Goal: Transaction & Acquisition: Purchase product/service

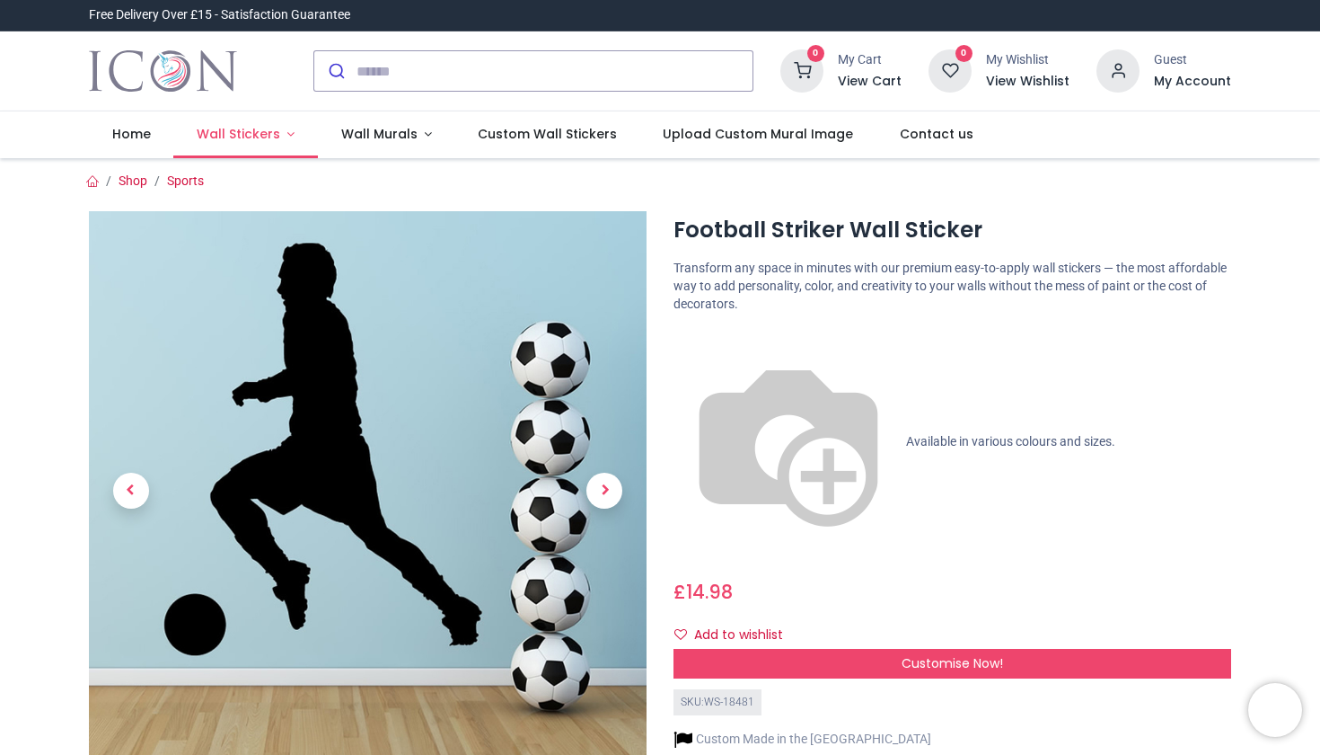
click at [254, 129] on span "Wall Stickers" at bounding box center [239, 134] width 84 height 18
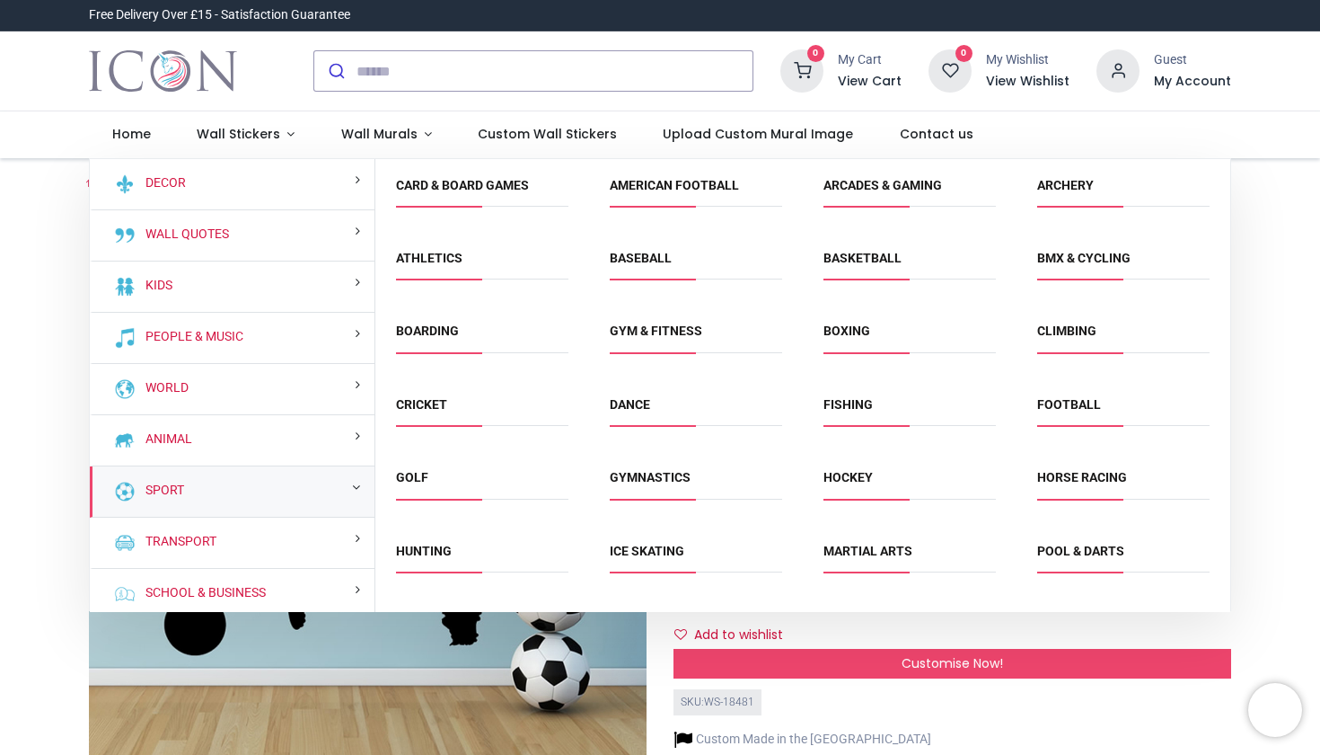
click at [267, 495] on div "Sport" at bounding box center [232, 491] width 285 height 51
click at [170, 487] on link "Sport" at bounding box center [161, 490] width 46 height 18
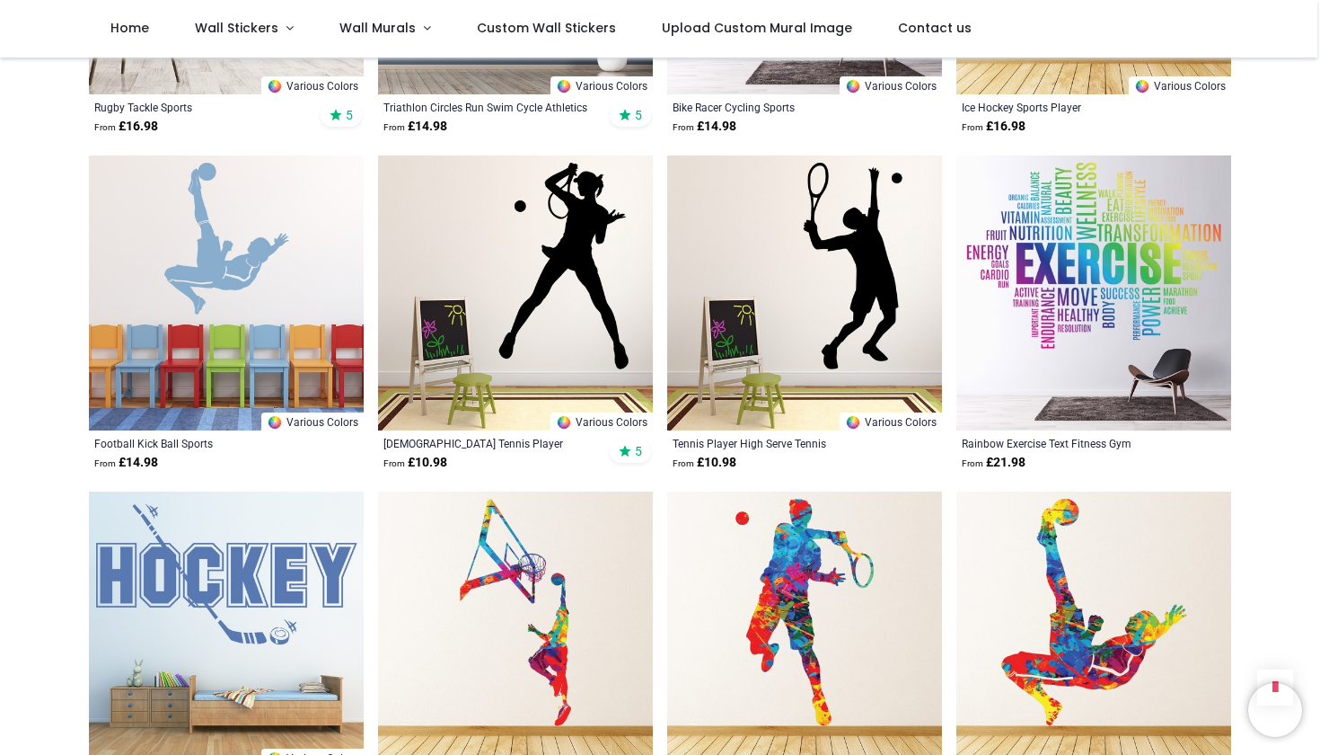
scroll to position [1658, 0]
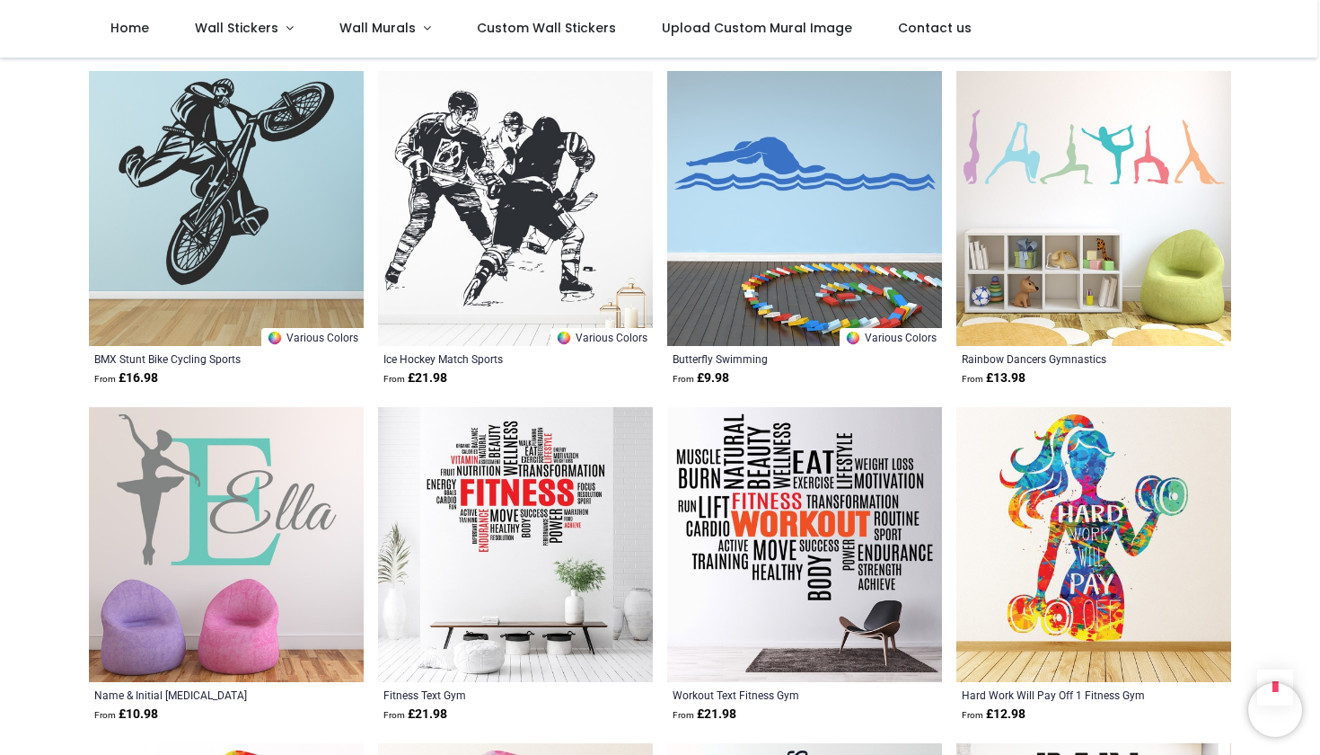
scroll to position [4326, 0]
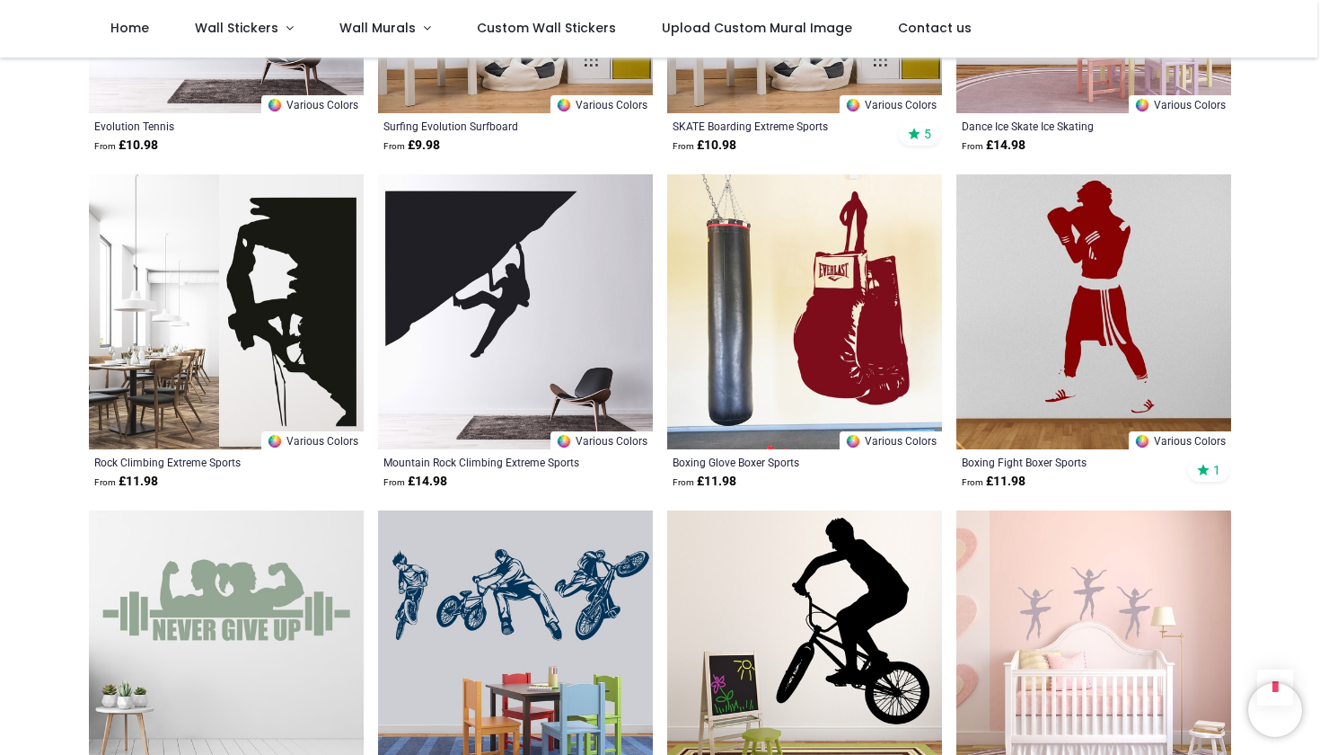
scroll to position [7665, 0]
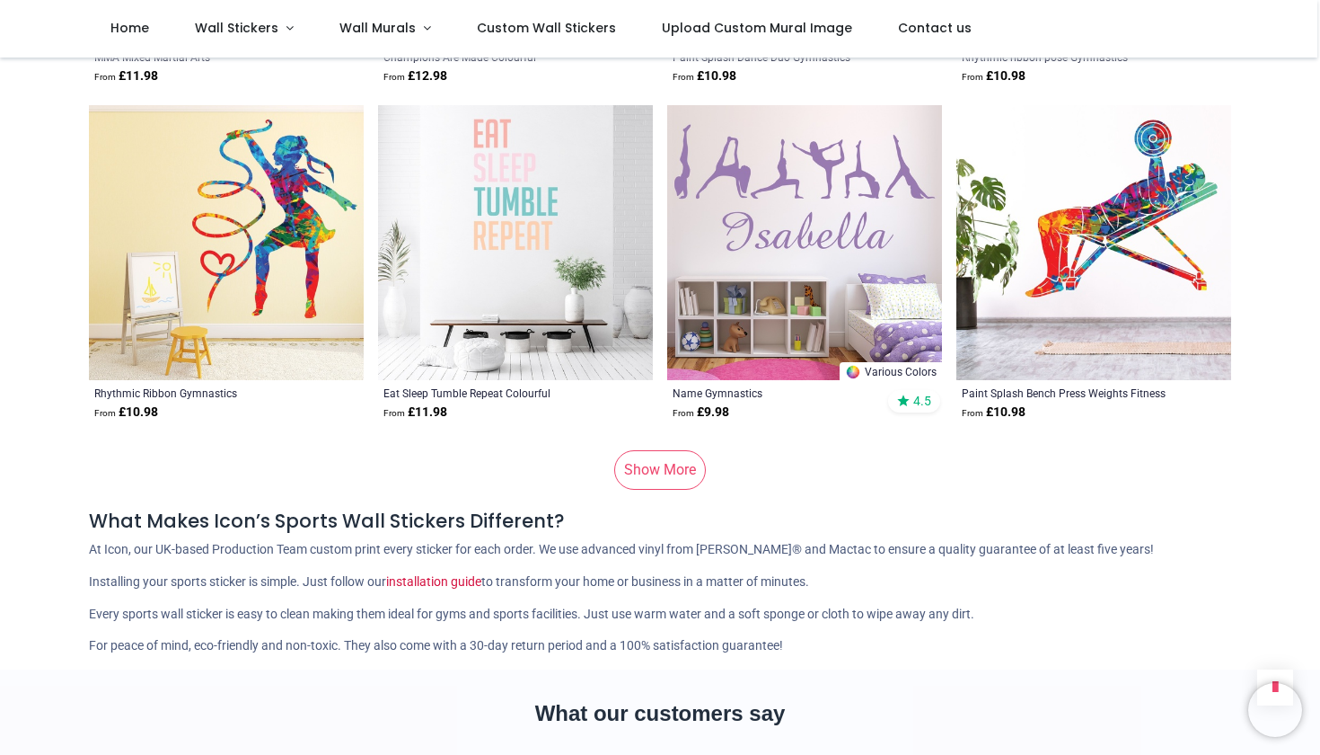
scroll to position [11808, 0]
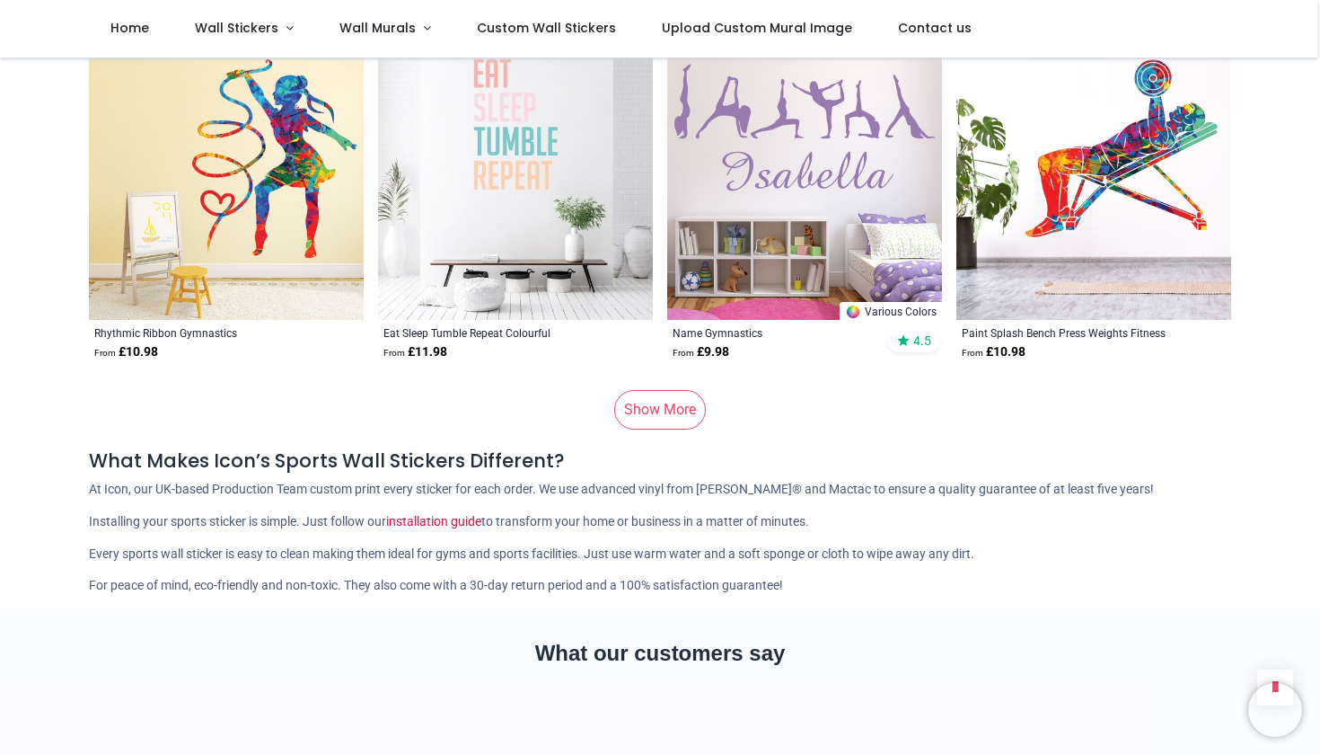
click at [661, 390] on link "Show More" at bounding box center [660, 410] width 92 height 40
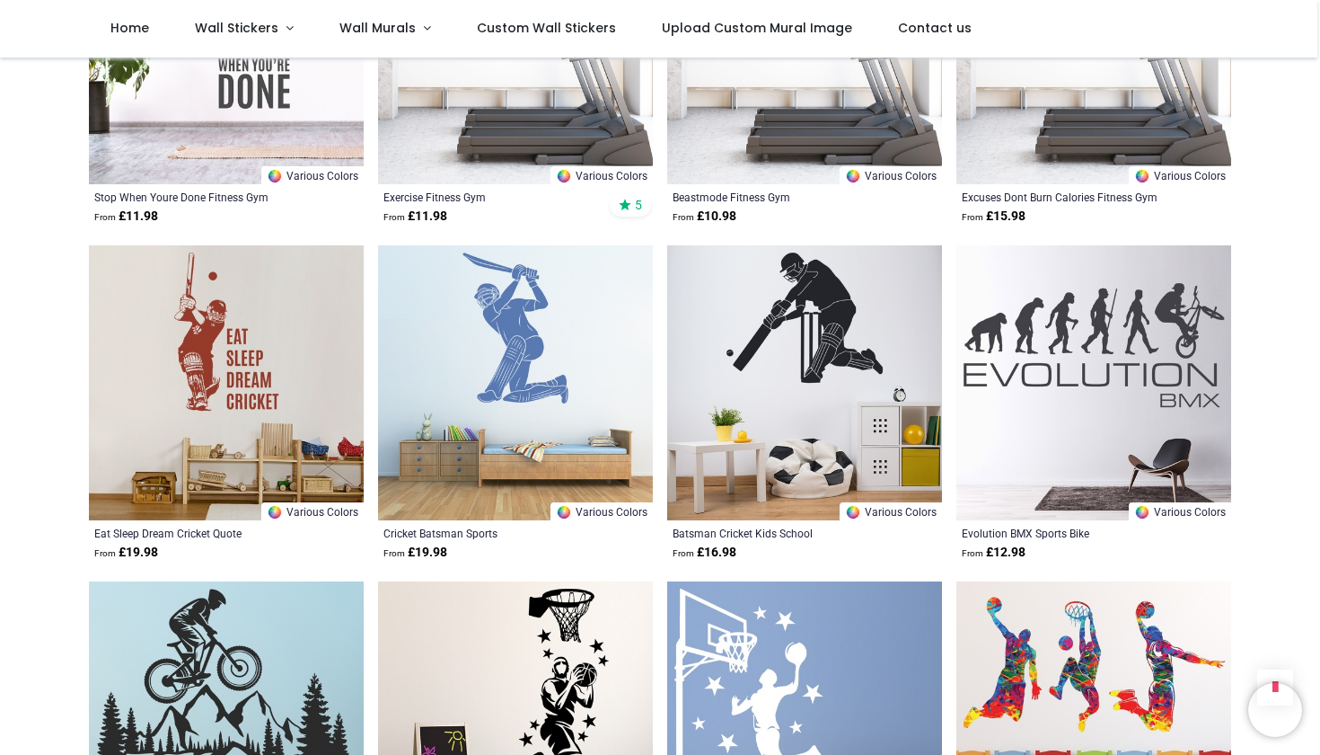
scroll to position [13462, 0]
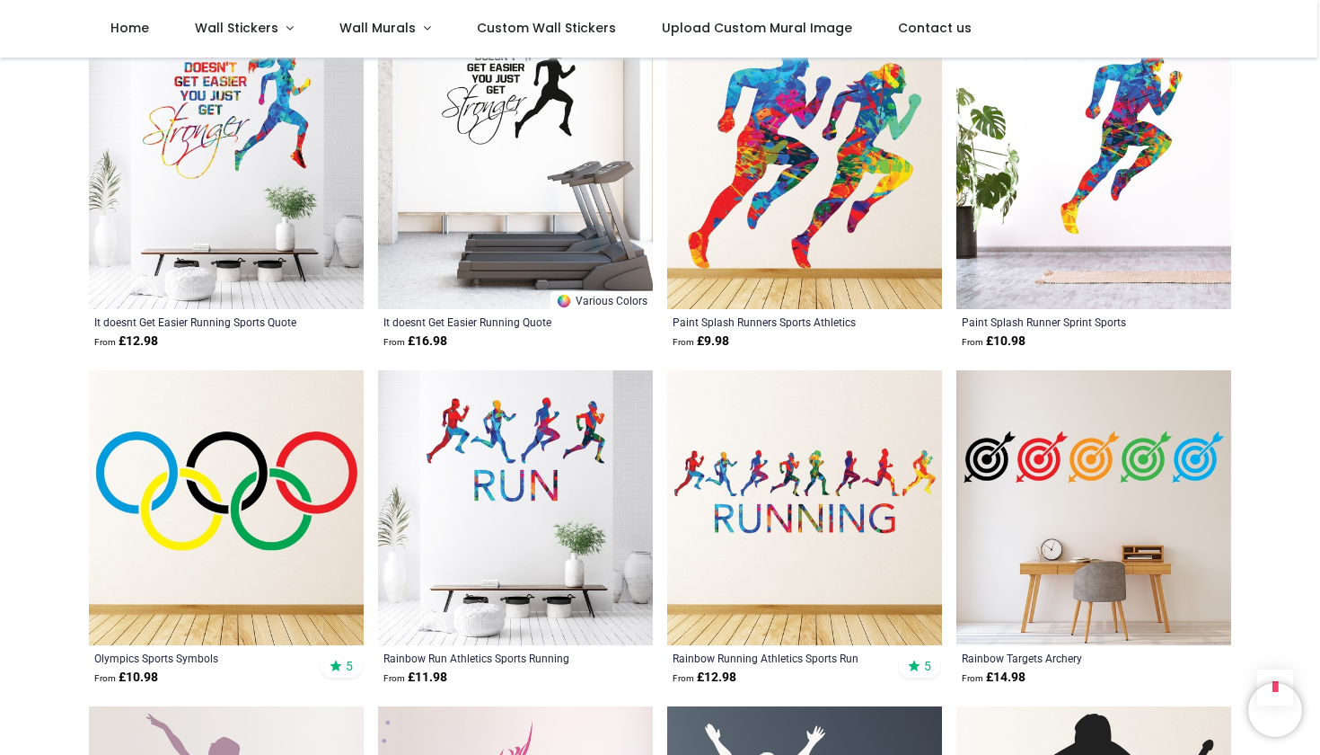
scroll to position [14894, 0]
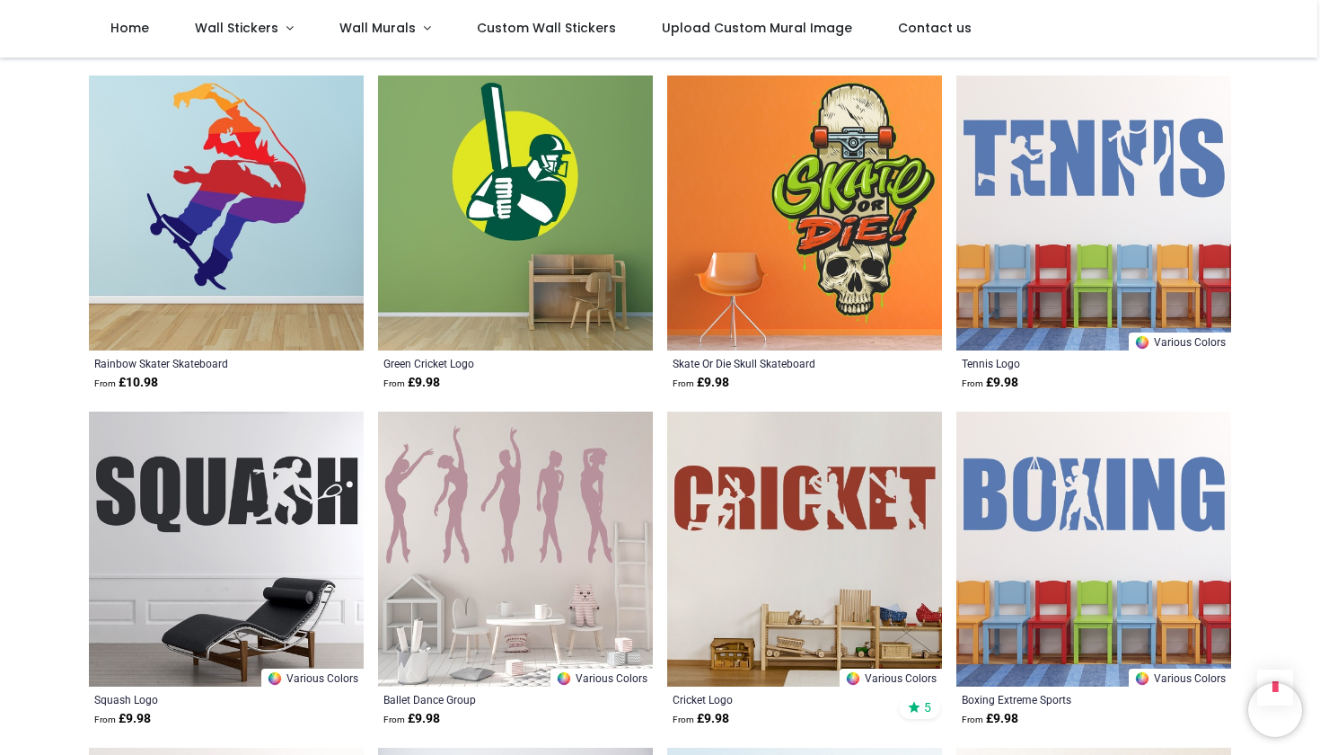
scroll to position [17573, 0]
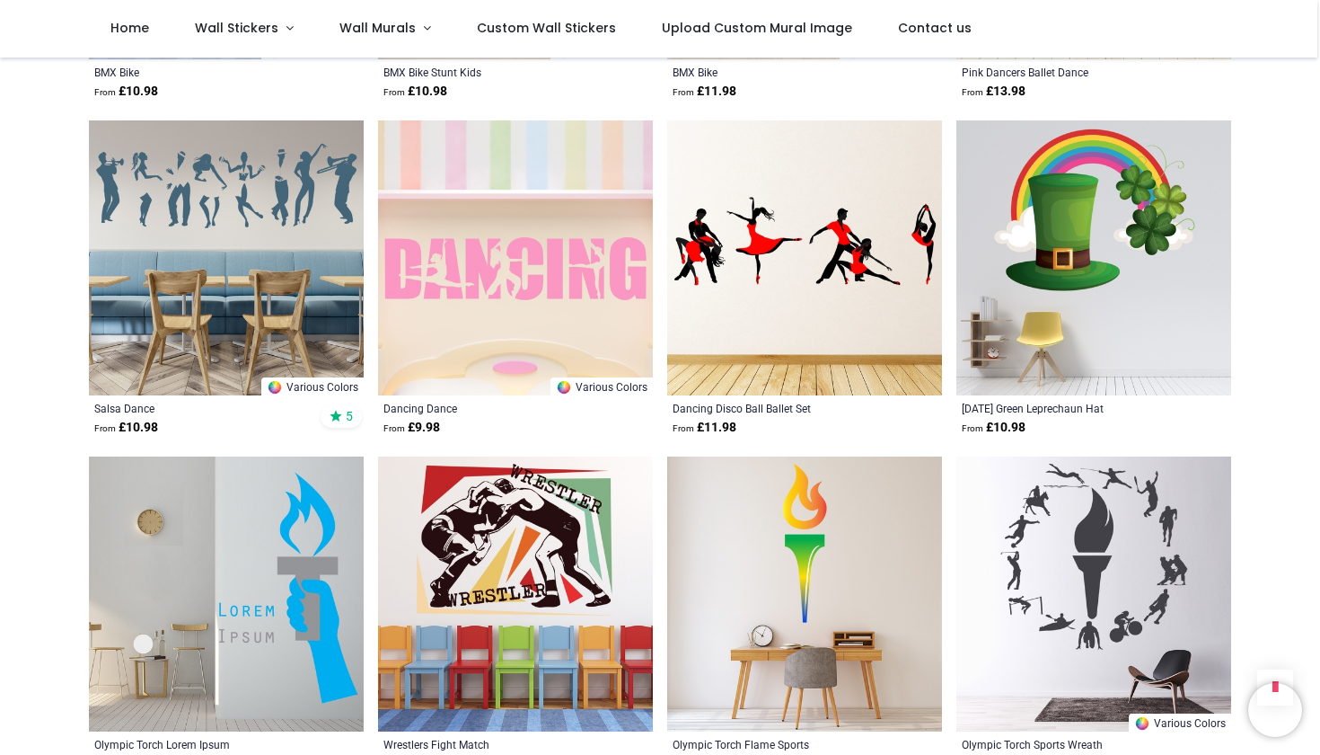
scroll to position [18448, 0]
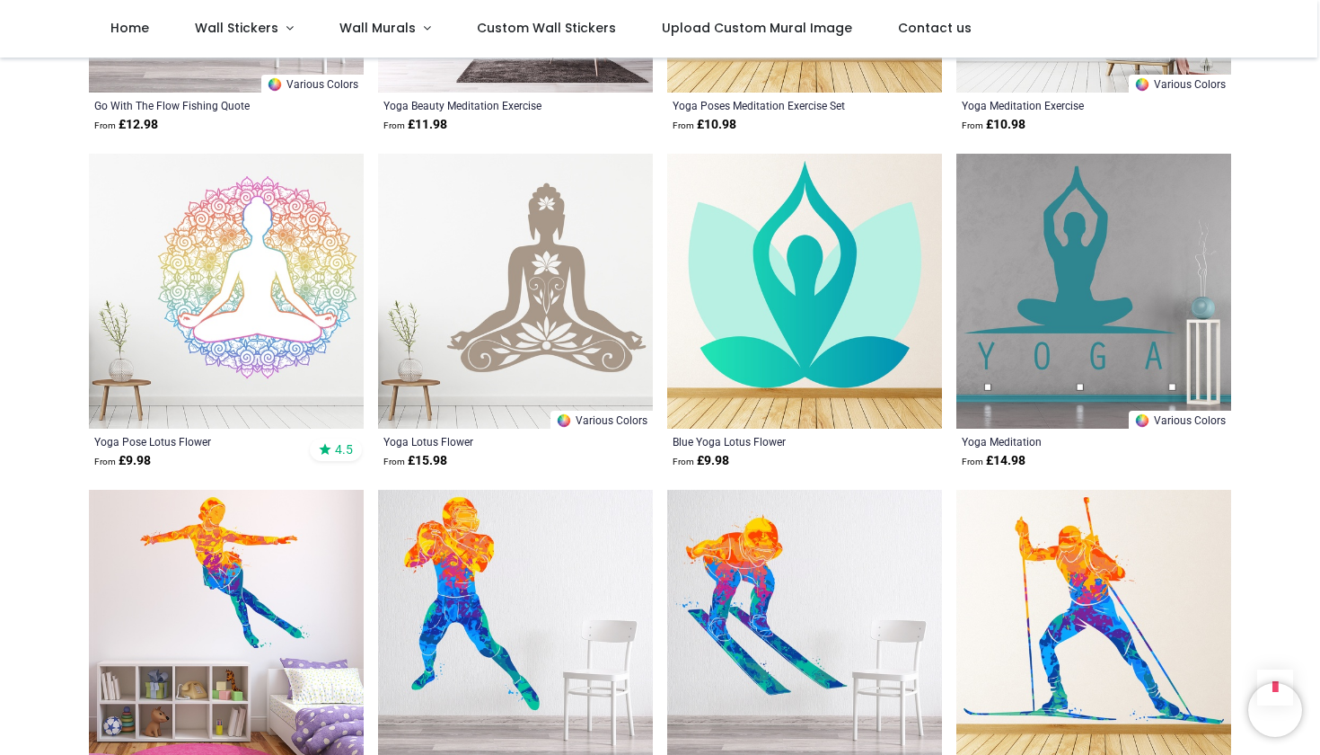
scroll to position [23416, 0]
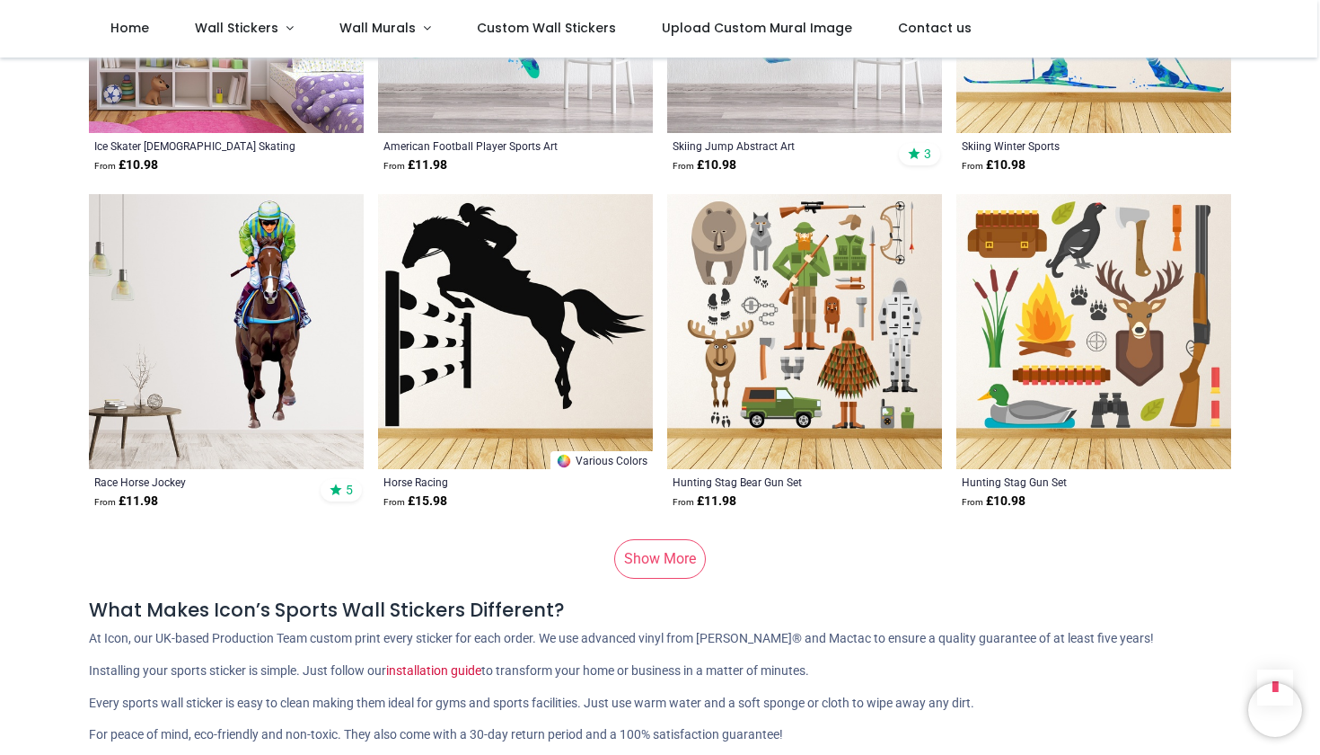
click at [649, 539] on link "Show More" at bounding box center [660, 559] width 92 height 40
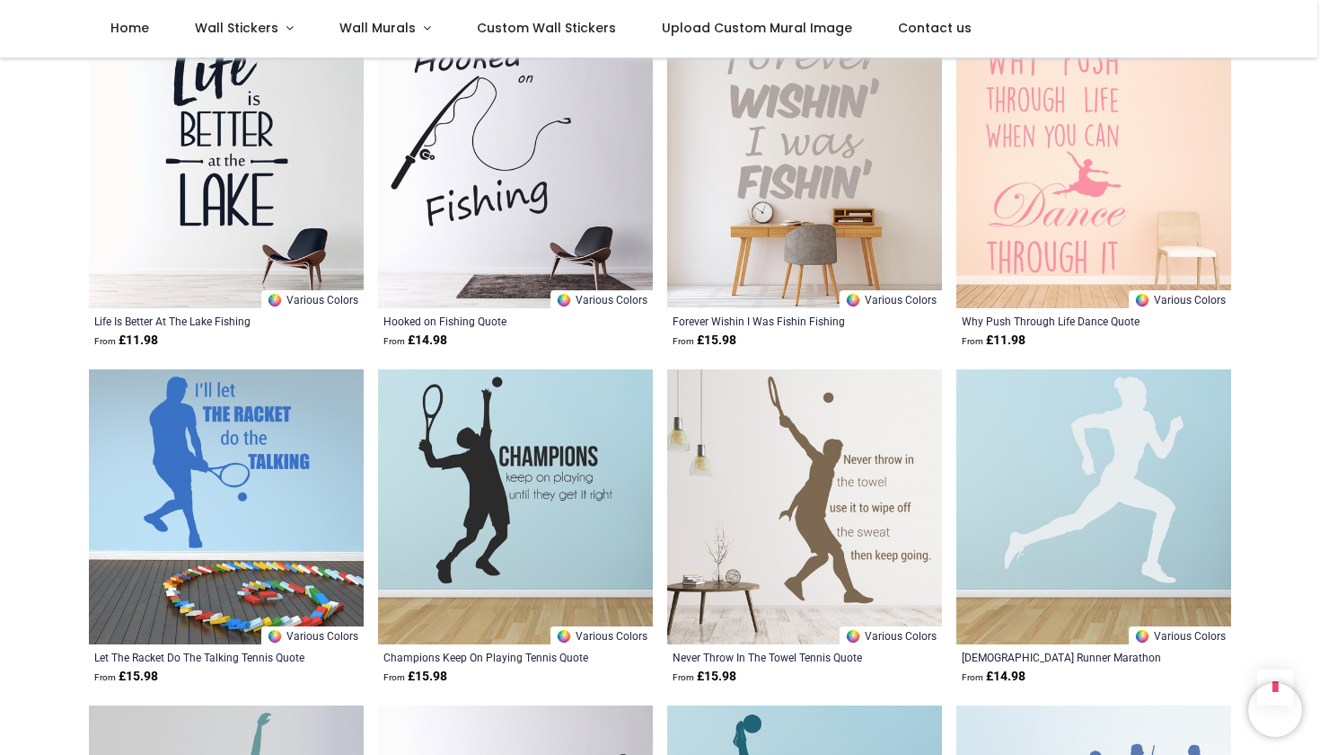
scroll to position [27490, 0]
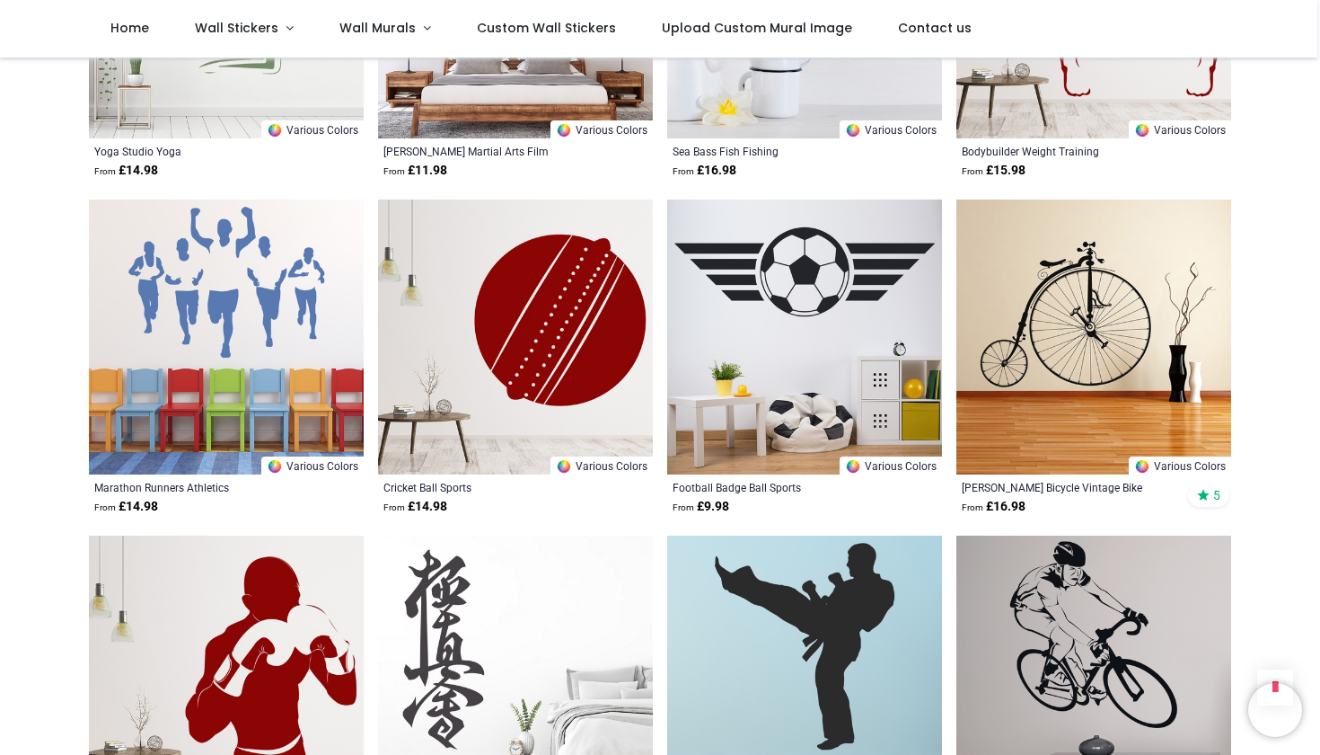
scroll to position [30580, 0]
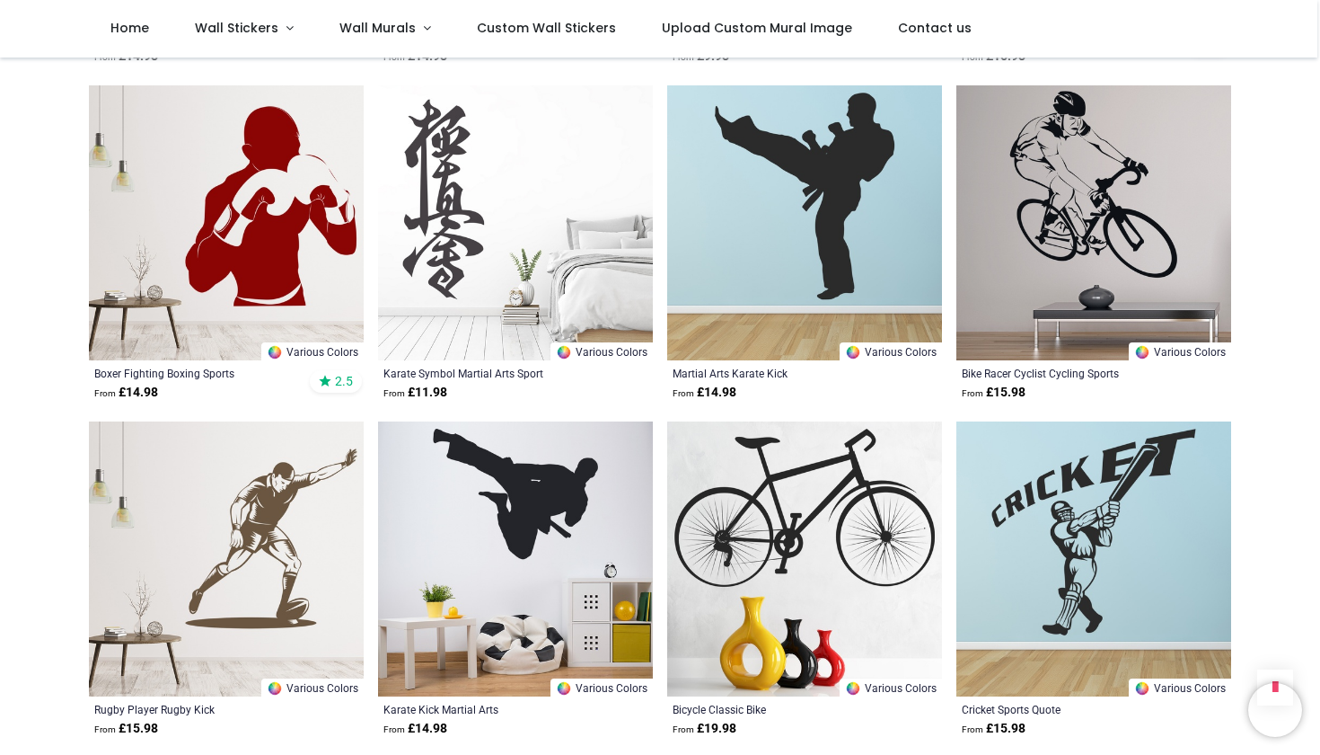
scroll to position [31032, 0]
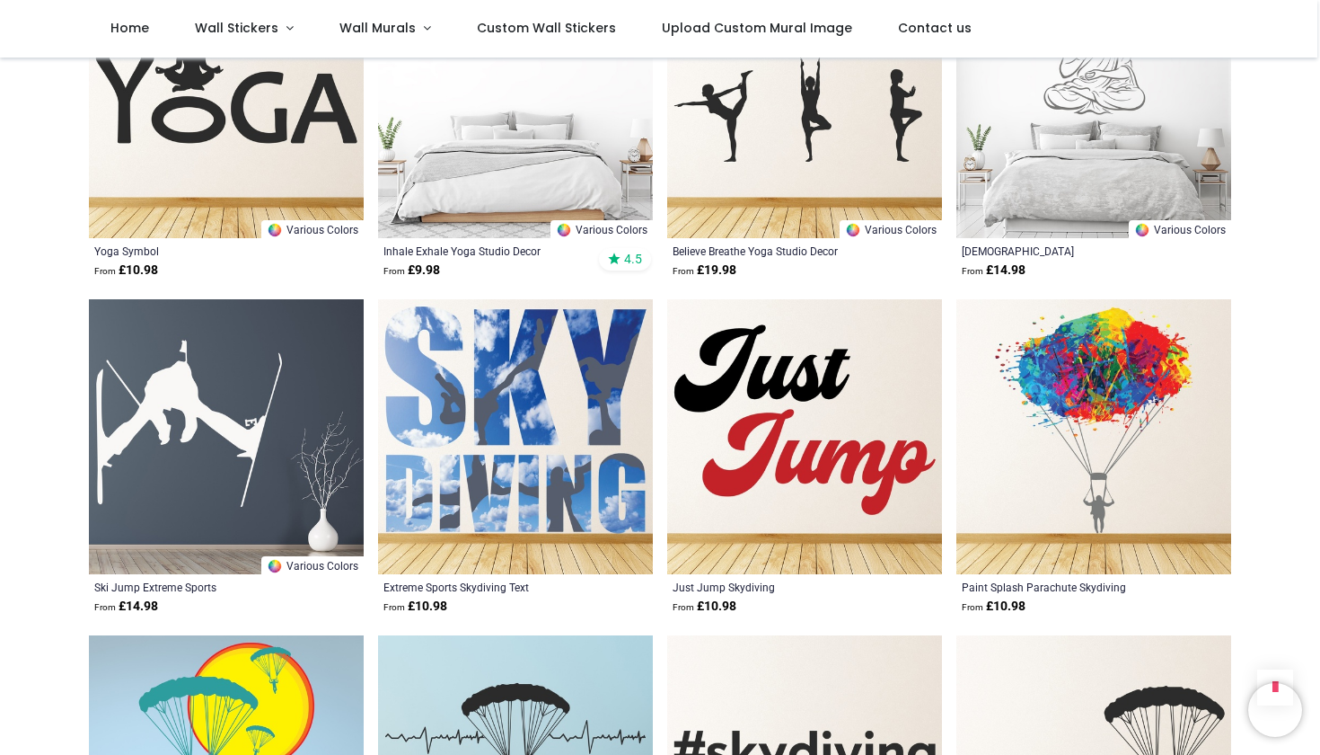
scroll to position [35005, 0]
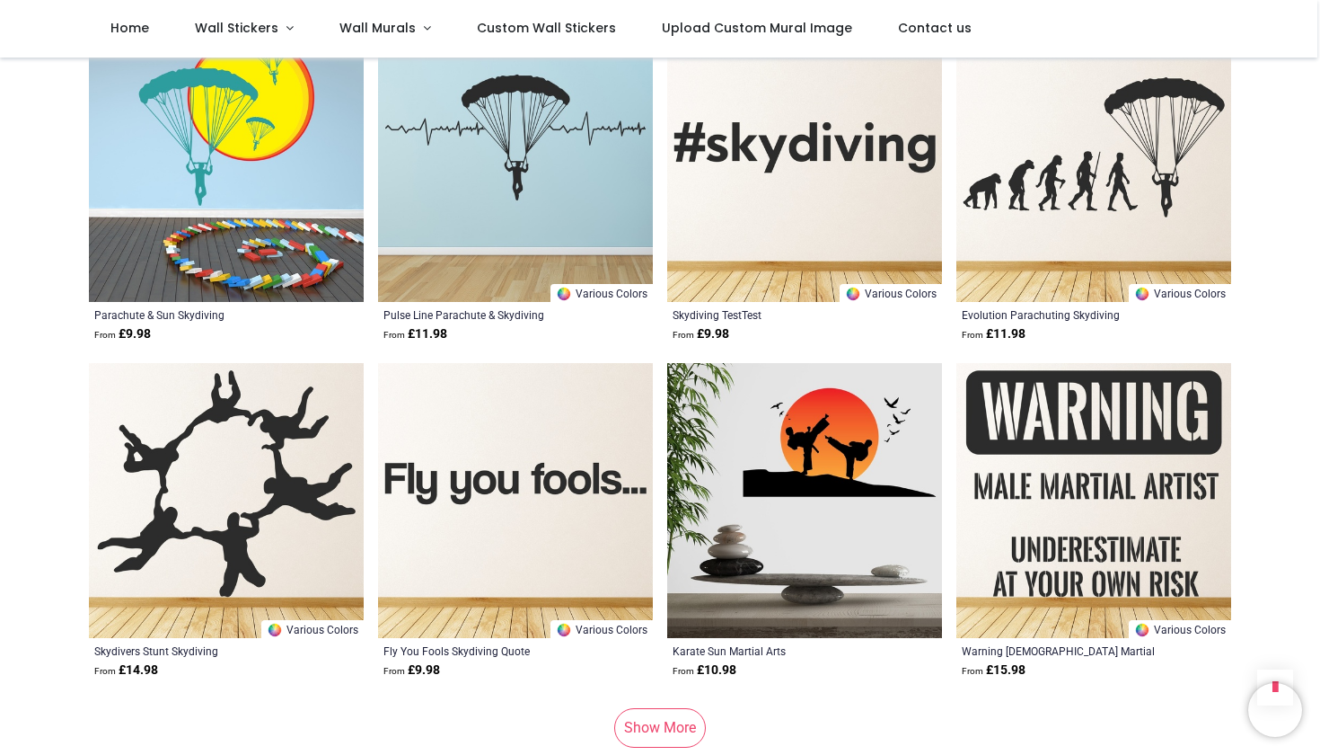
click at [683, 708] on link "Show More" at bounding box center [660, 728] width 92 height 40
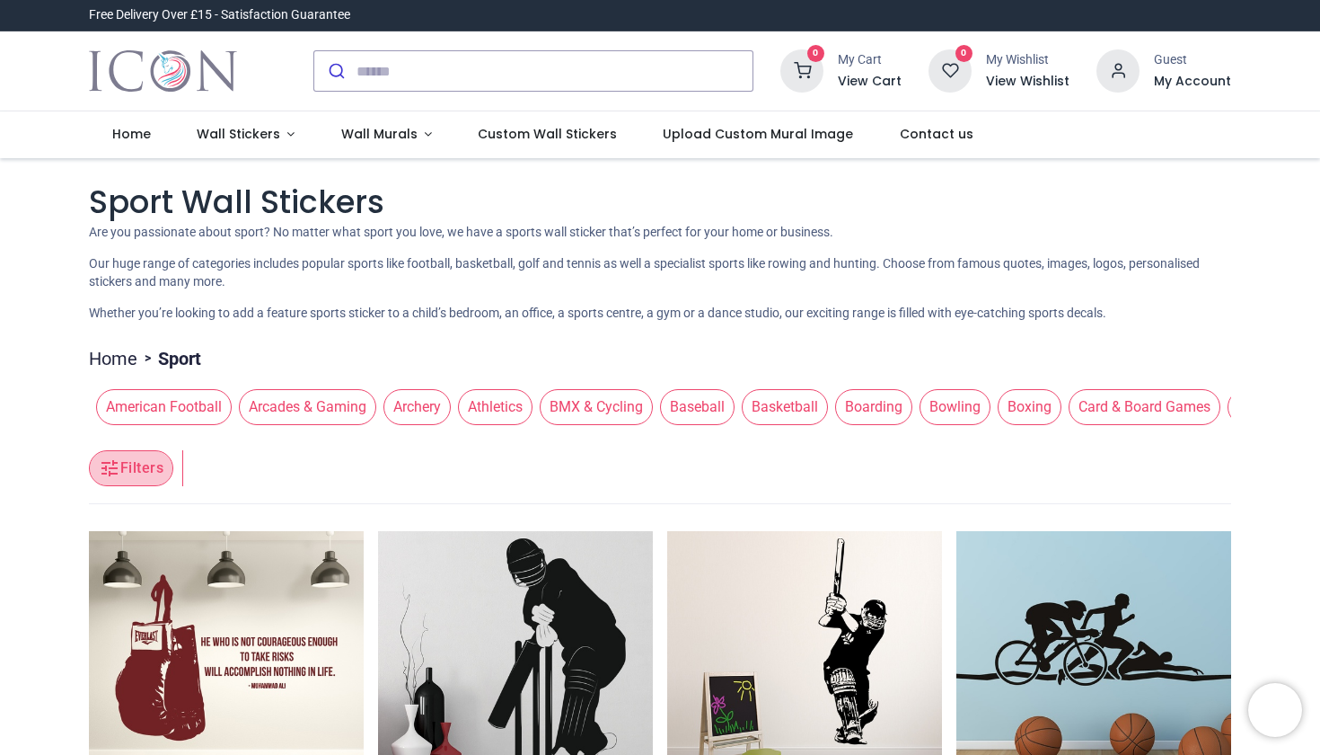
click at [147, 463] on button "Filters" at bounding box center [131, 468] width 84 height 36
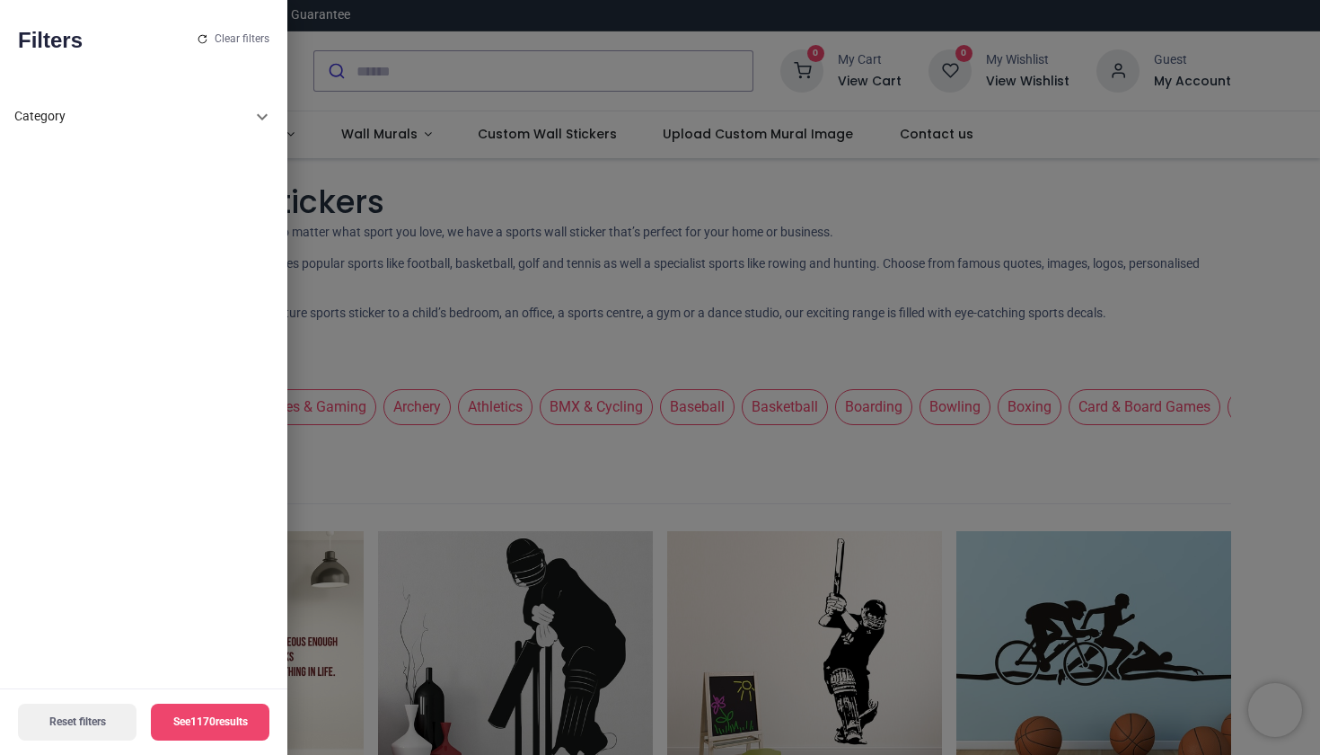
click at [201, 115] on div "Category" at bounding box center [132, 117] width 237 height 18
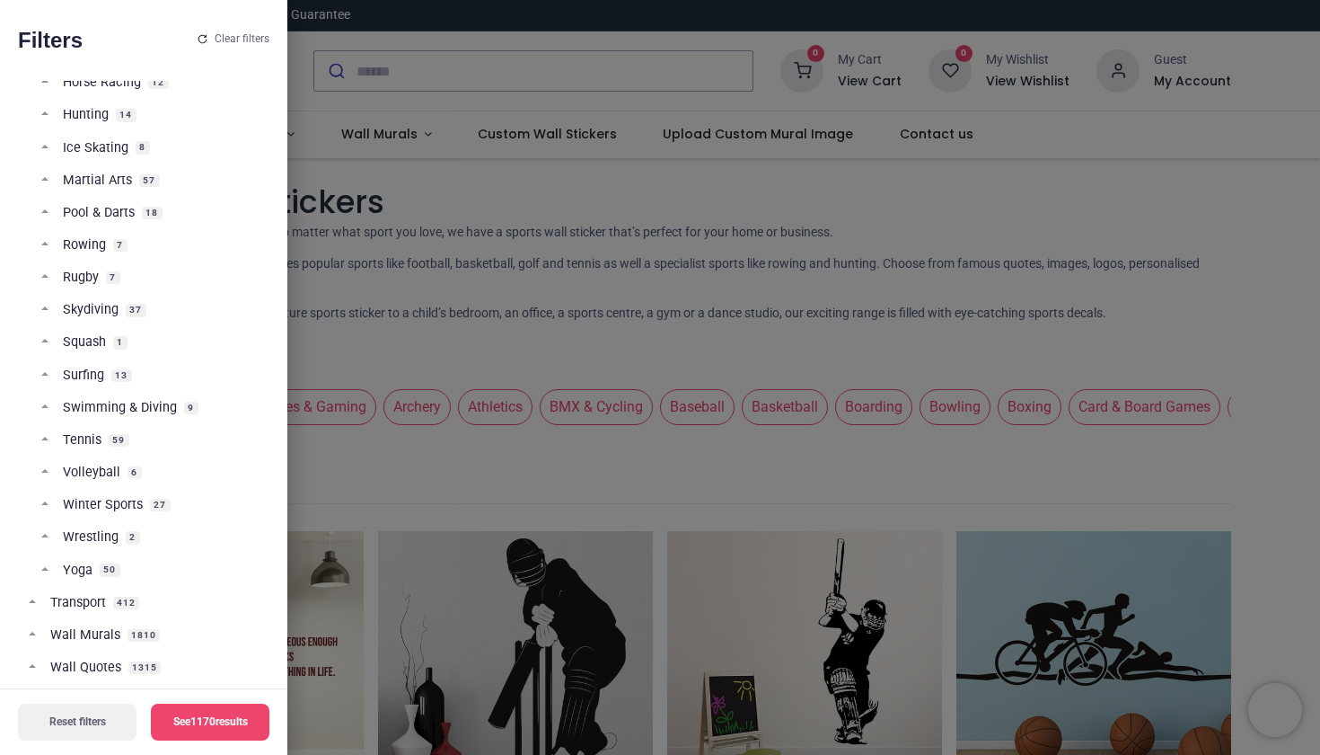
scroll to position [1052, 0]
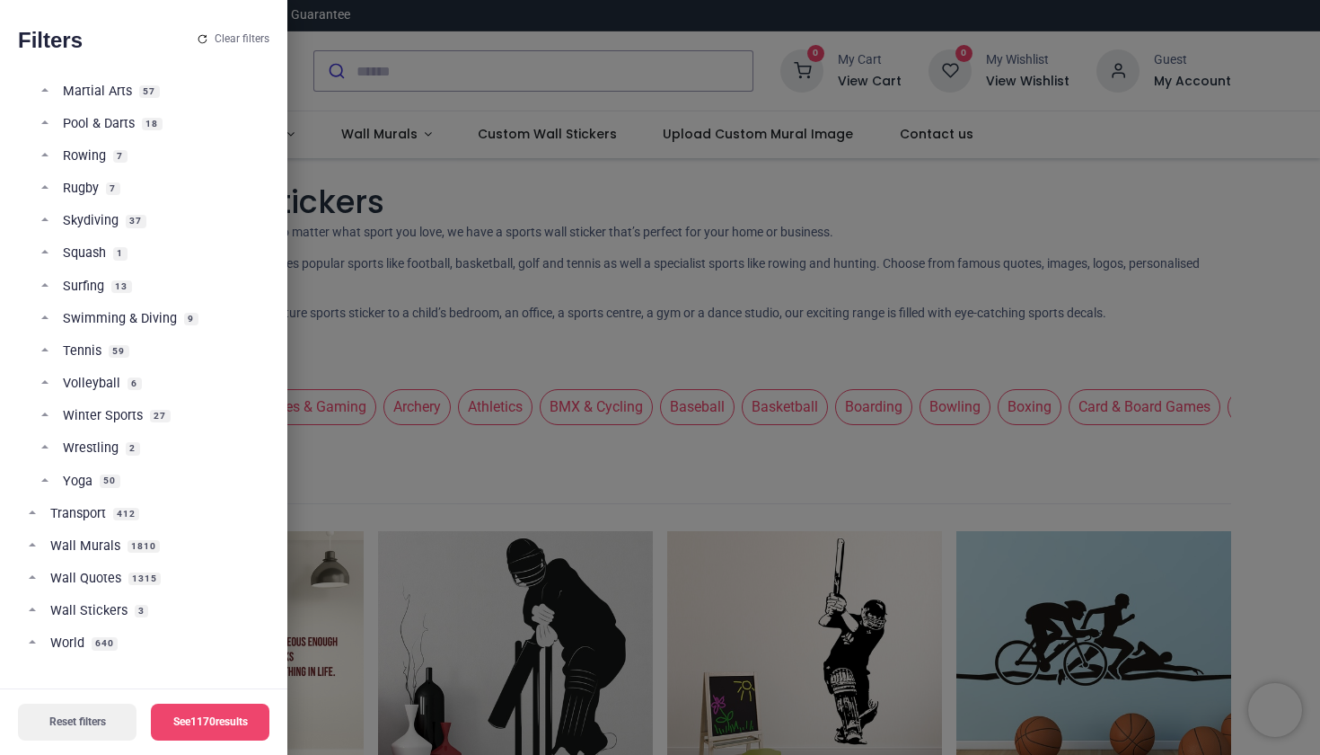
click at [93, 576] on span "Wall Quotes" at bounding box center [85, 578] width 71 height 18
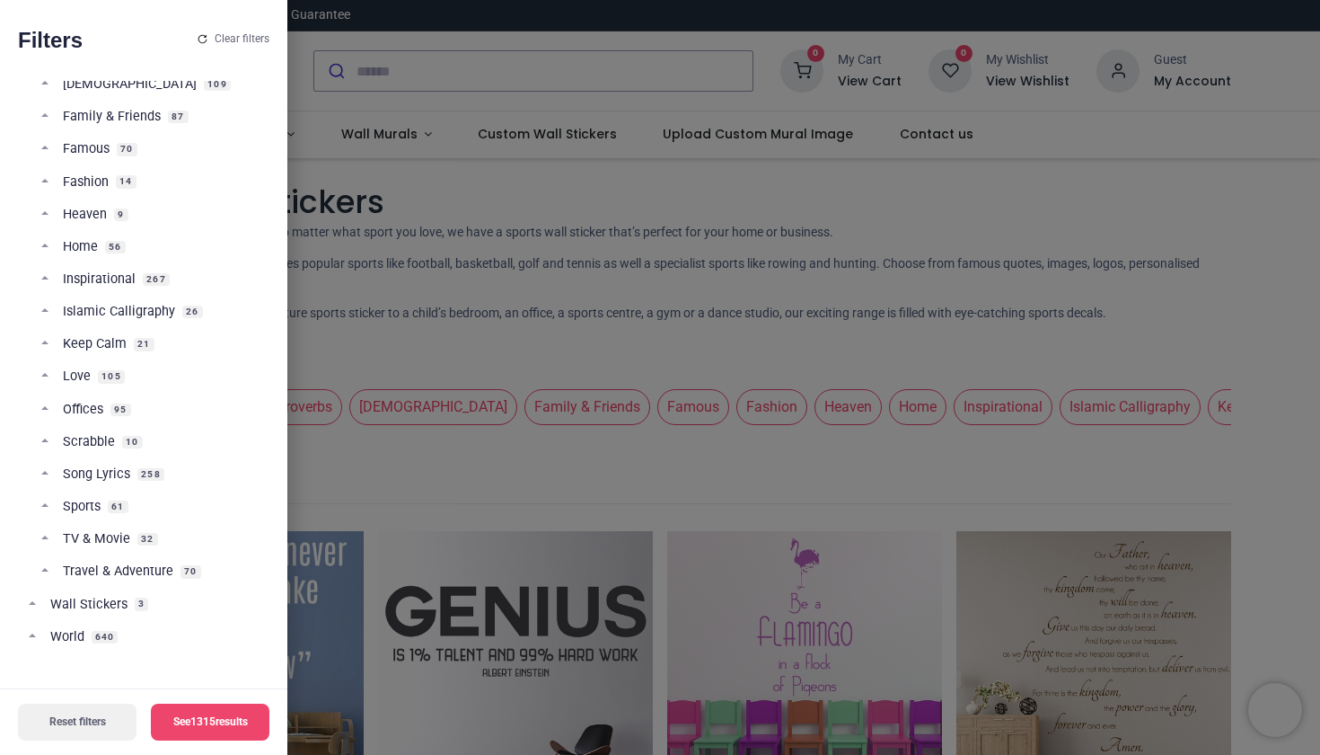
scroll to position [502, 0]
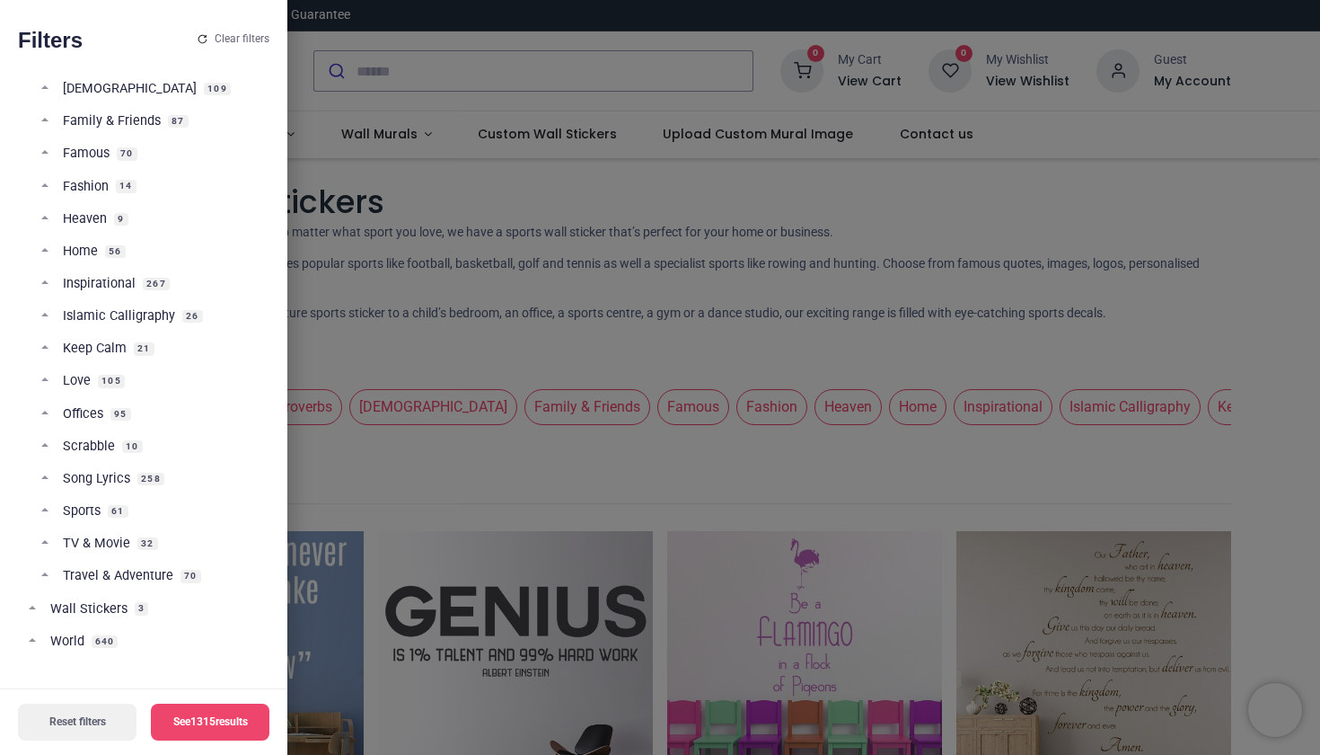
click at [570, 269] on div at bounding box center [660, 377] width 1320 height 755
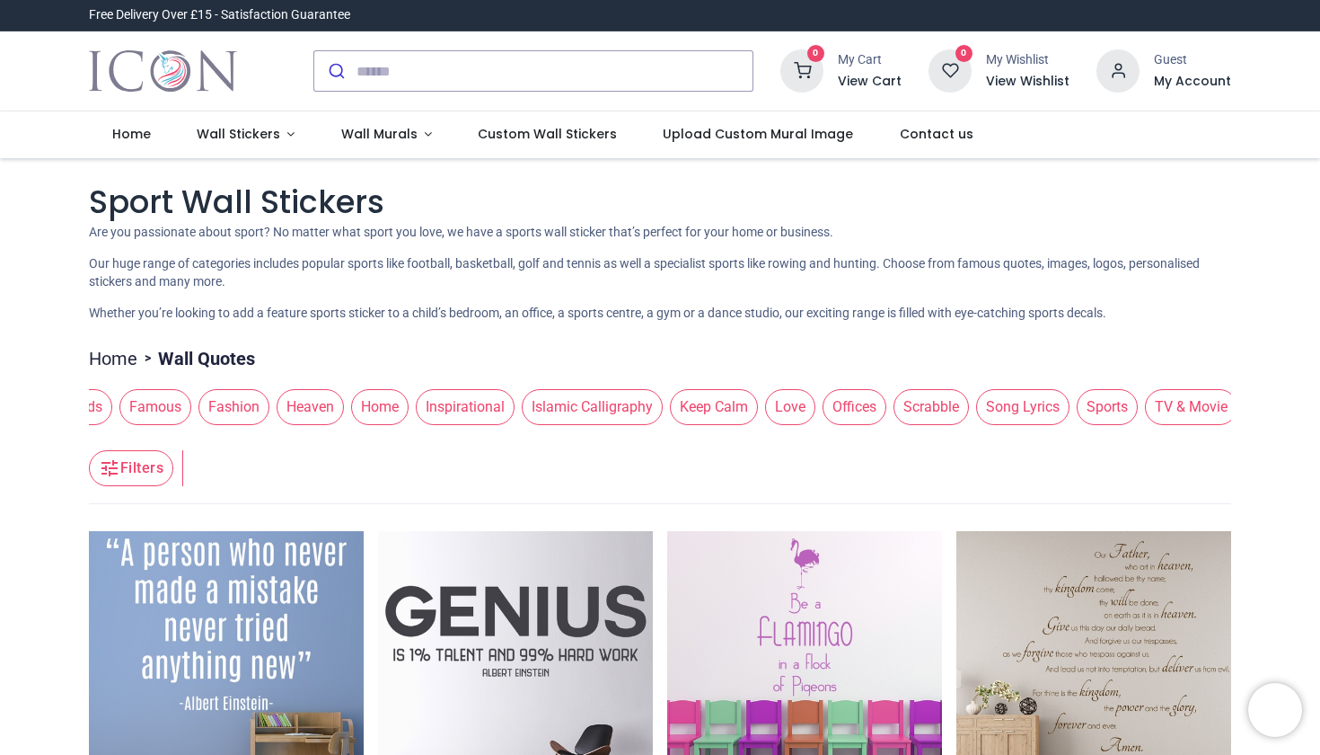
click at [1077, 406] on span "Sports" at bounding box center [1107, 407] width 61 height 36
click at [1076, 405] on span "Sports" at bounding box center [1106, 407] width 61 height 36
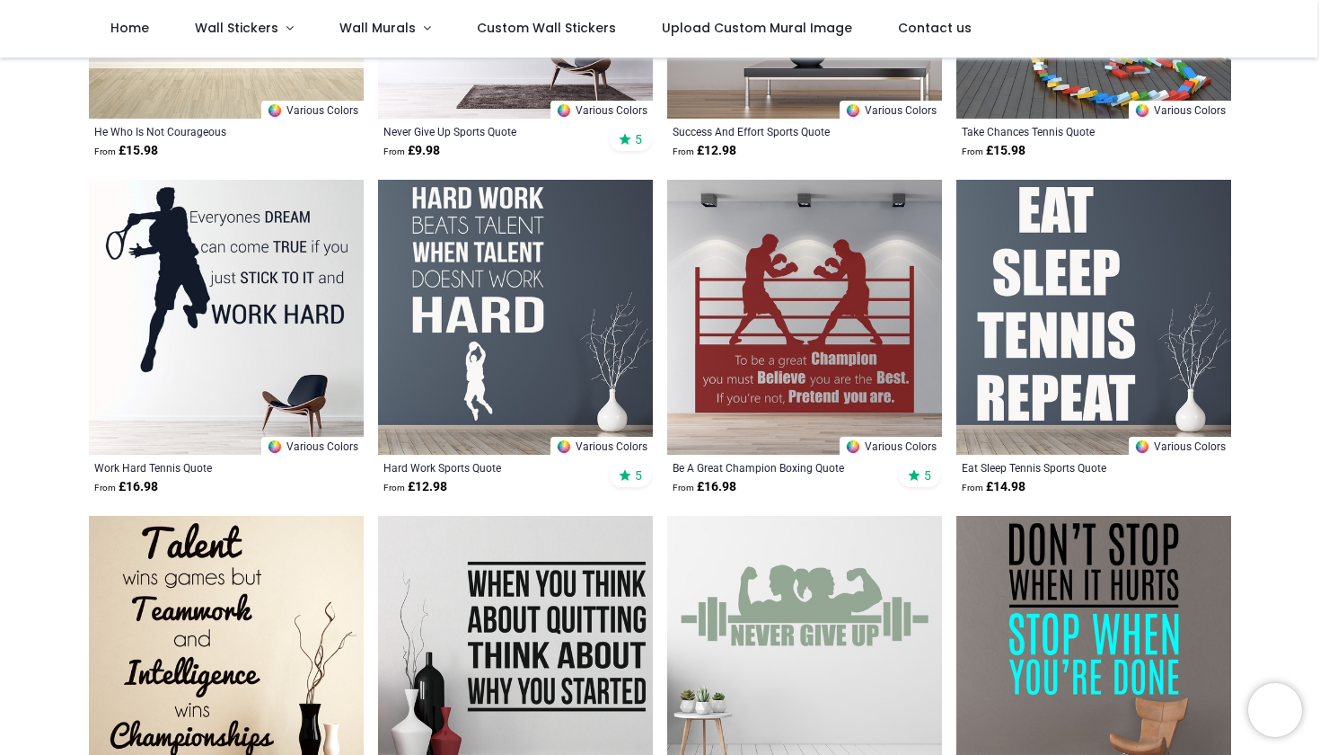
scroll to position [693, 0]
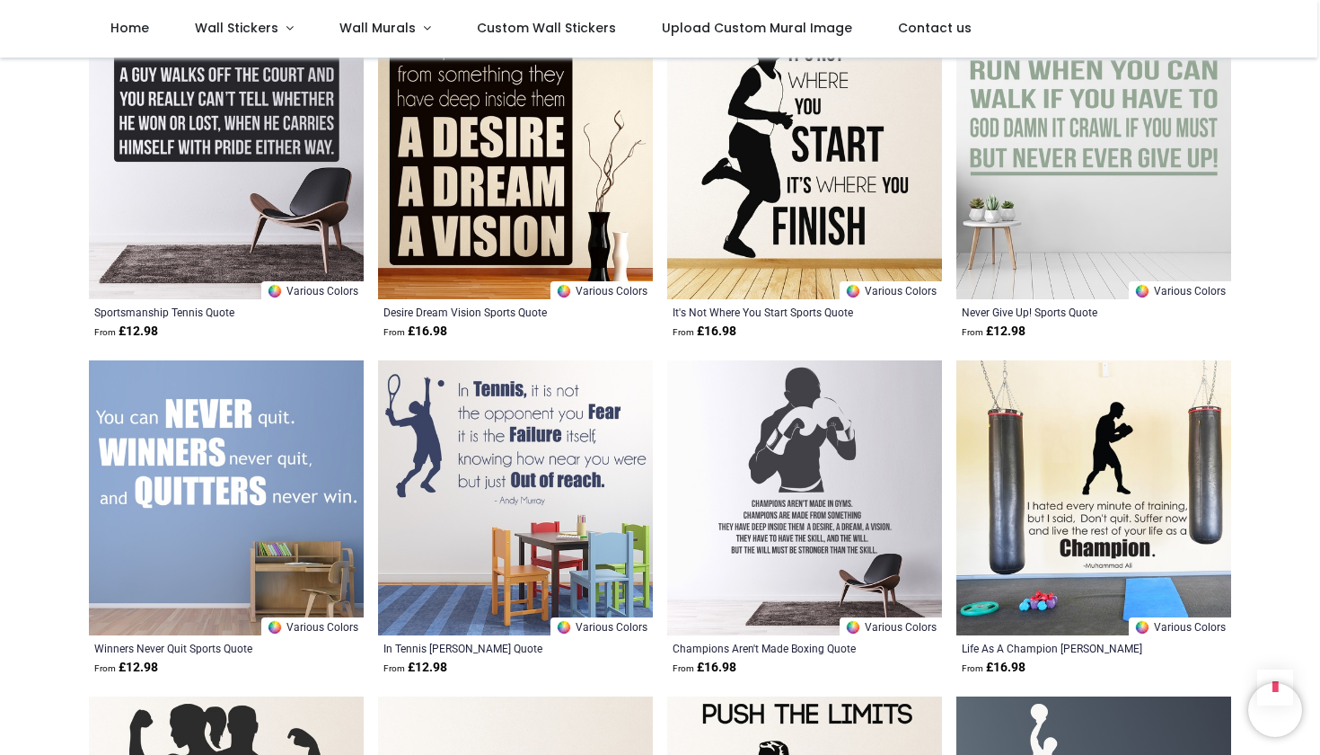
scroll to position [2655, 0]
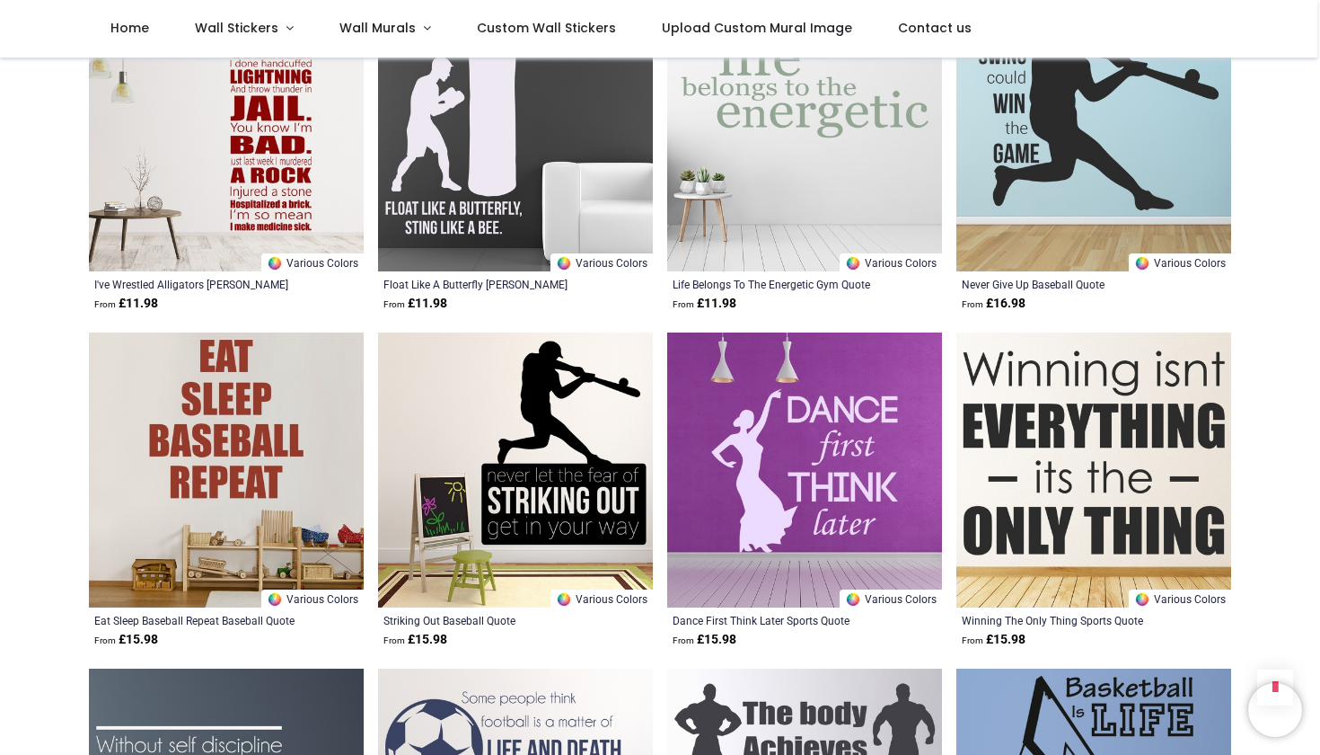
scroll to position [3665, 0]
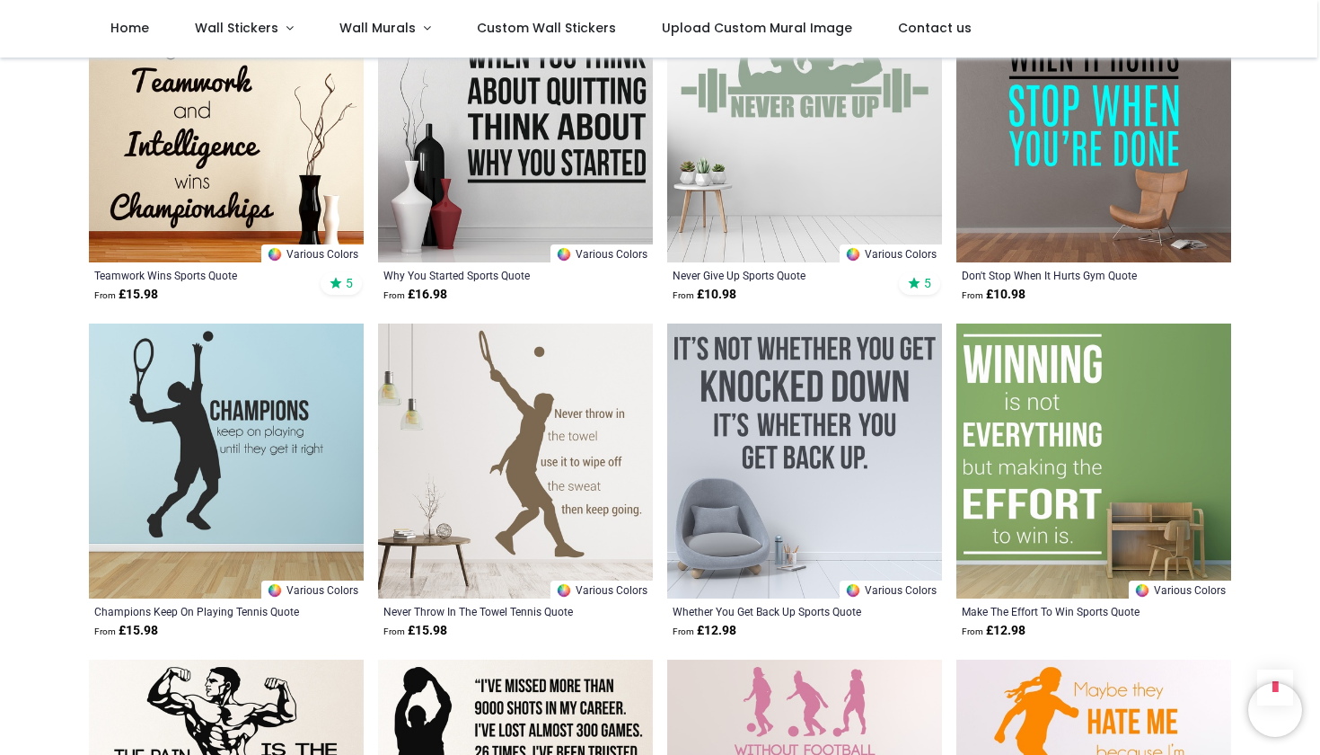
scroll to position [1005, 0]
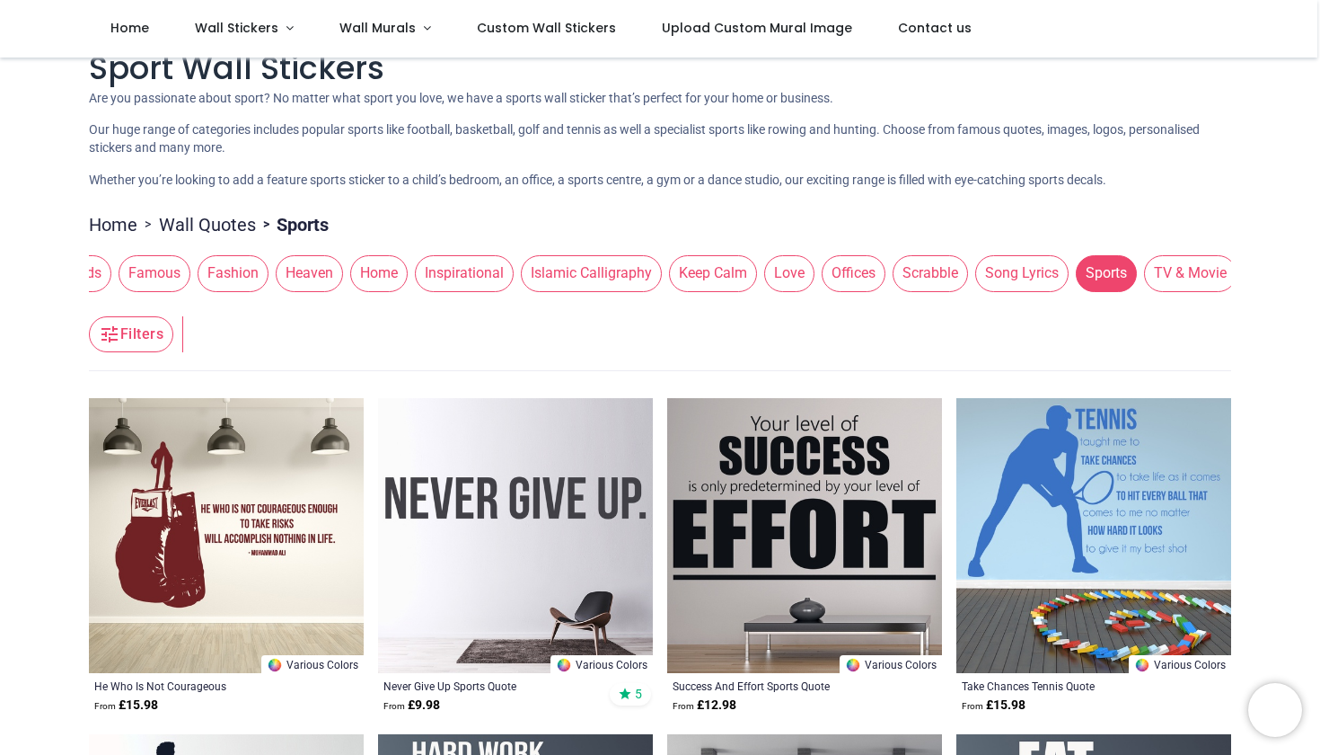
scroll to position [83, 0]
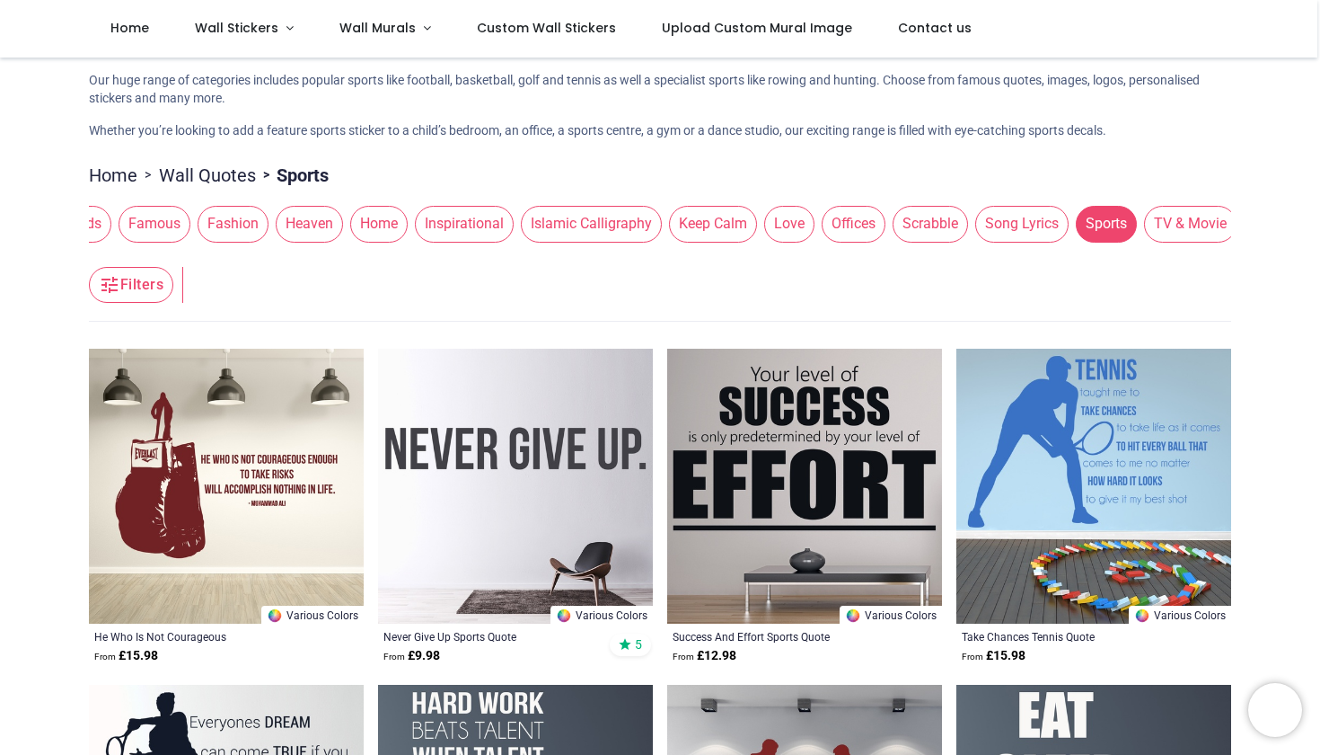
click at [821, 419] on img at bounding box center [804, 486] width 275 height 275
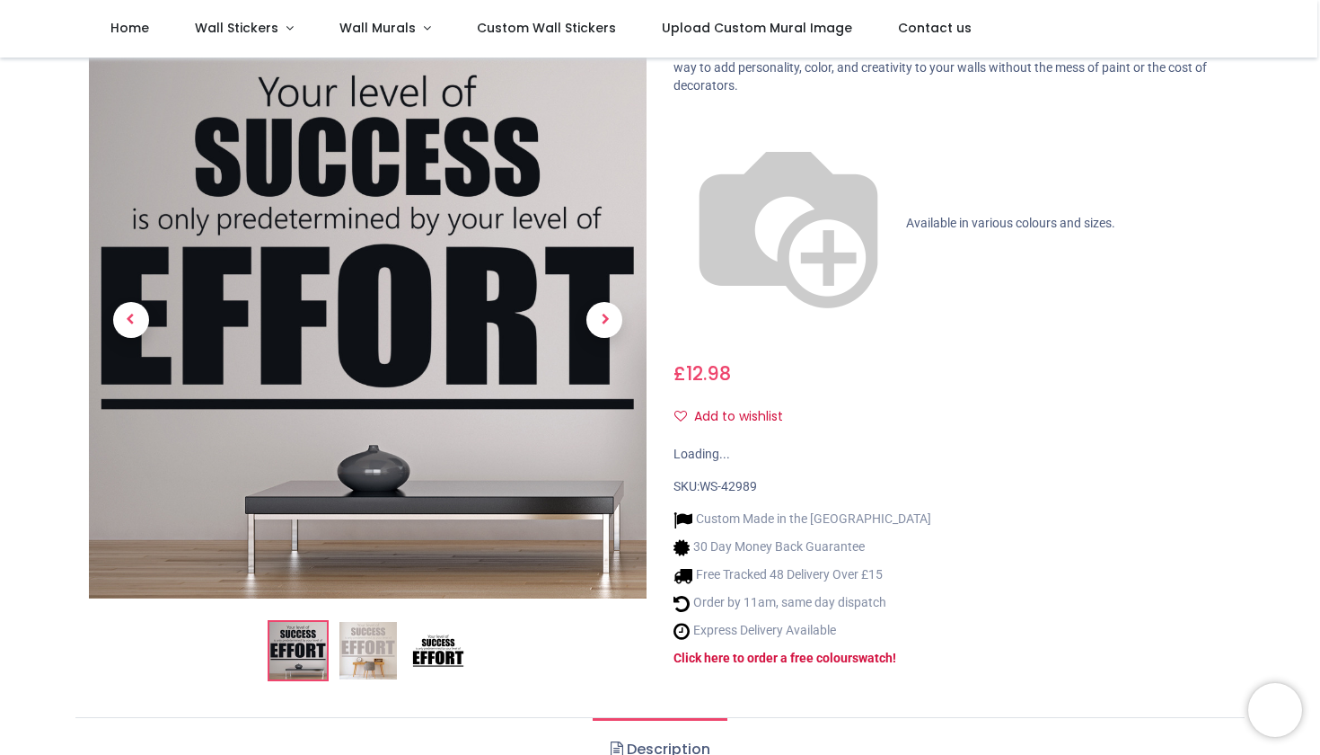
scroll to position [117, 0]
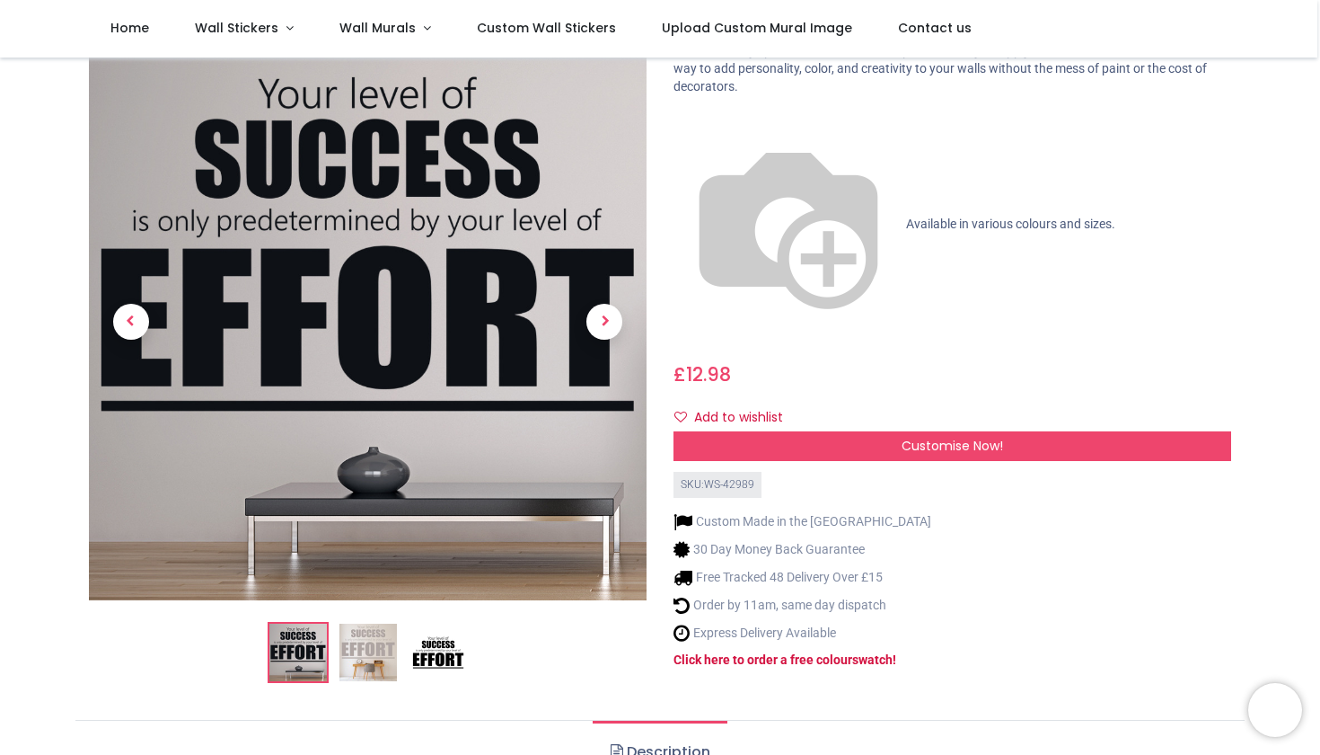
click at [371, 624] on img at bounding box center [368, 652] width 57 height 57
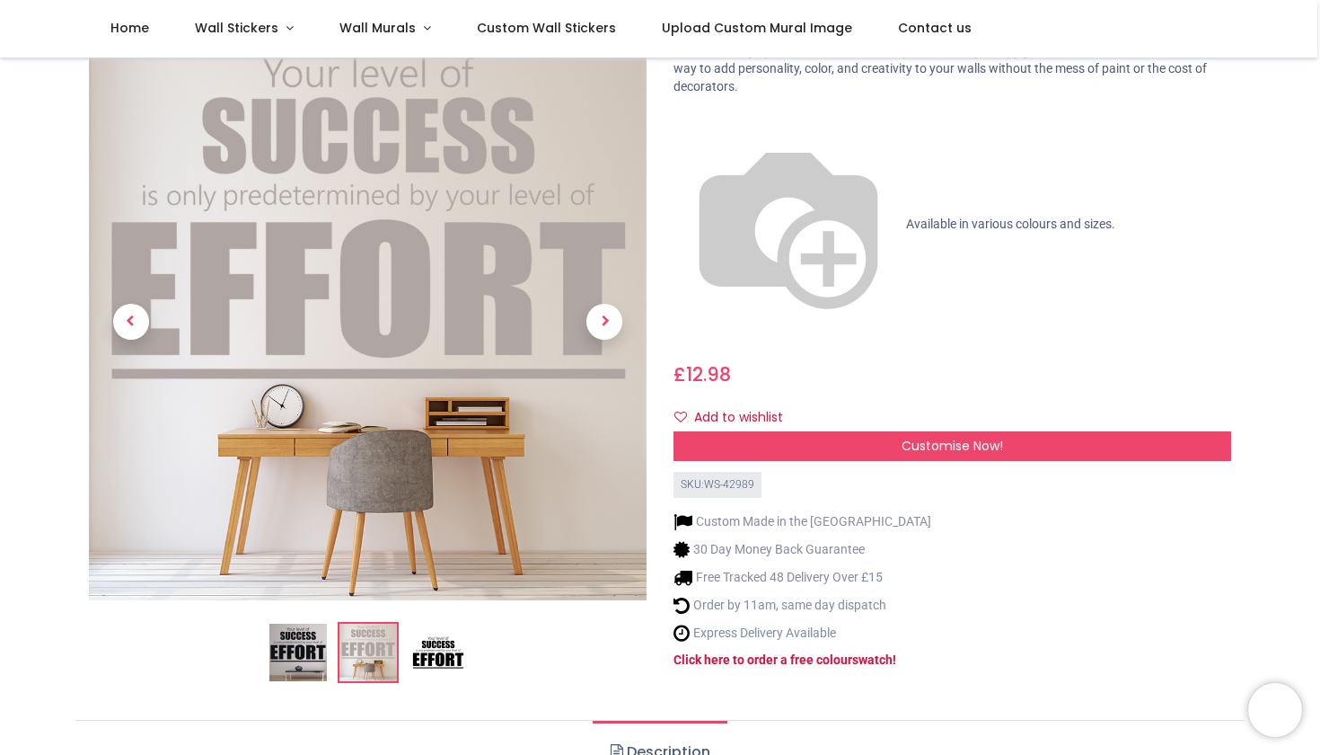
click at [438, 199] on div at bounding box center [368, 363] width 558 height 640
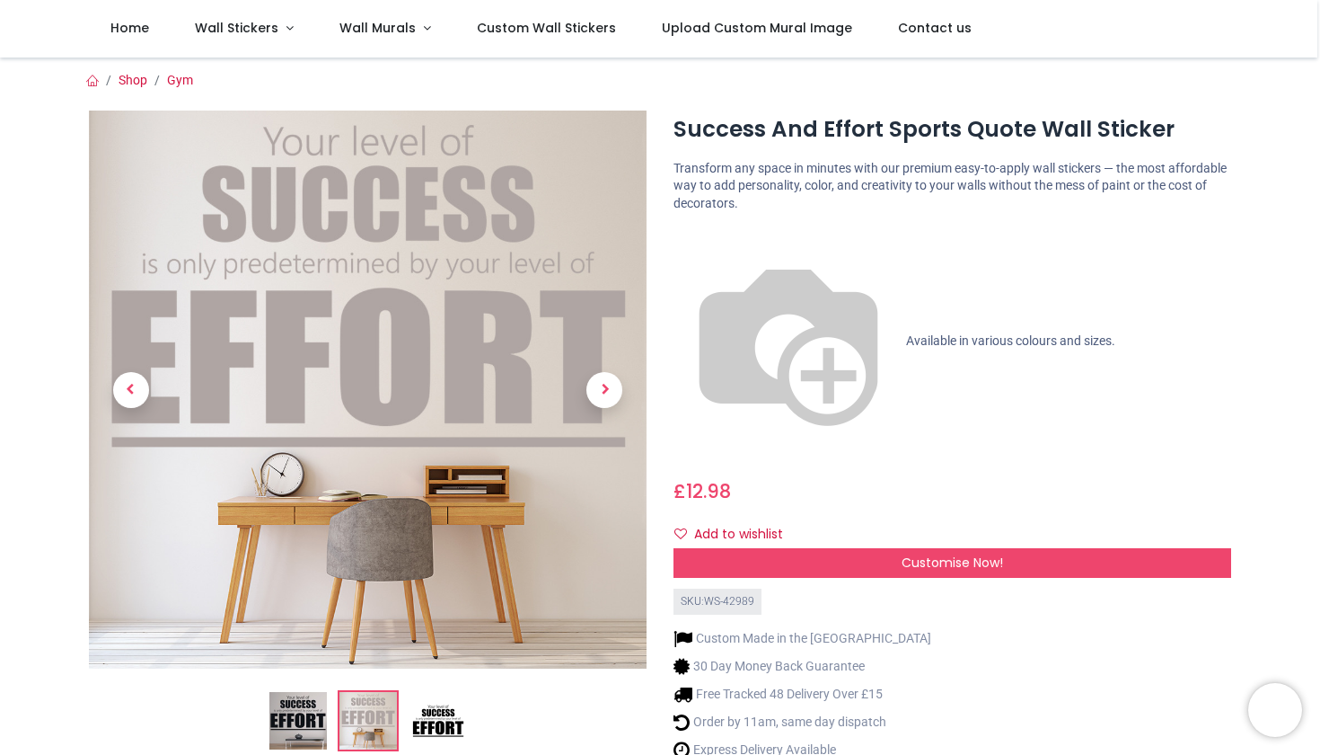
scroll to position [235, 0]
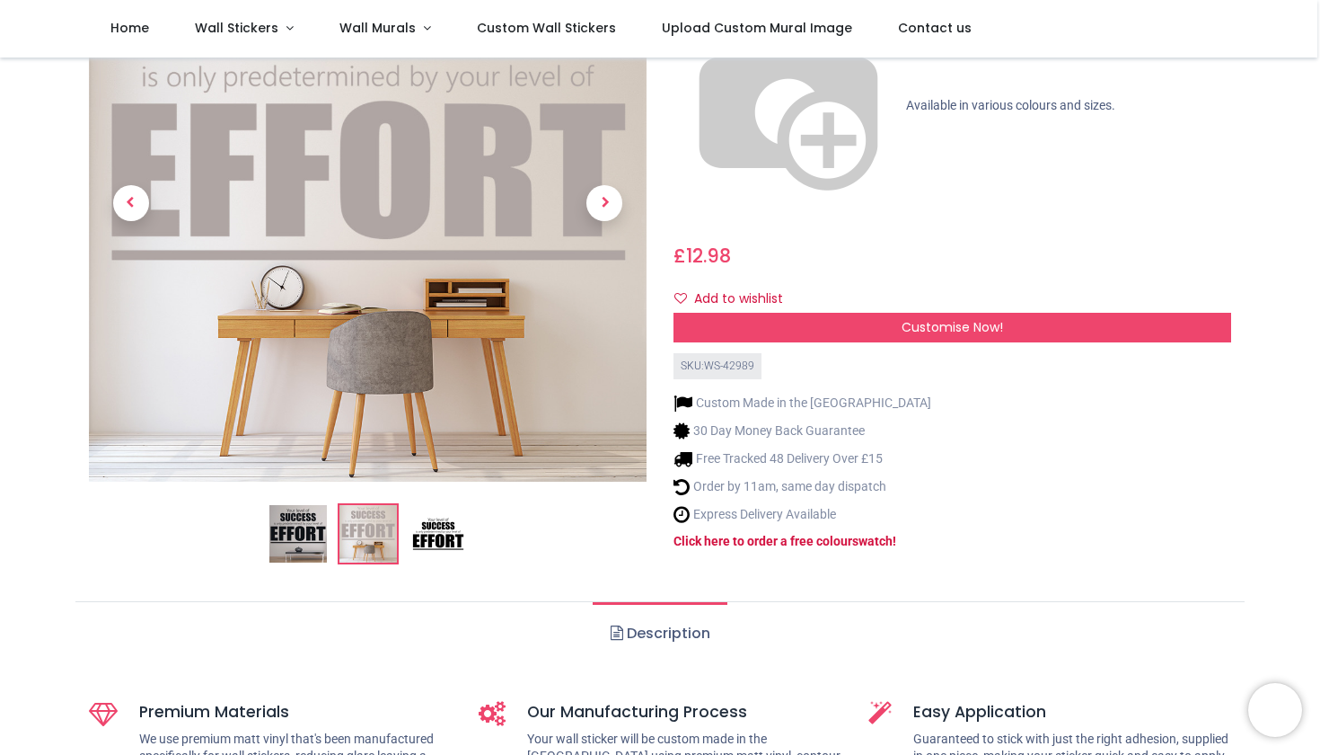
click at [304, 506] on img at bounding box center [297, 534] width 57 height 57
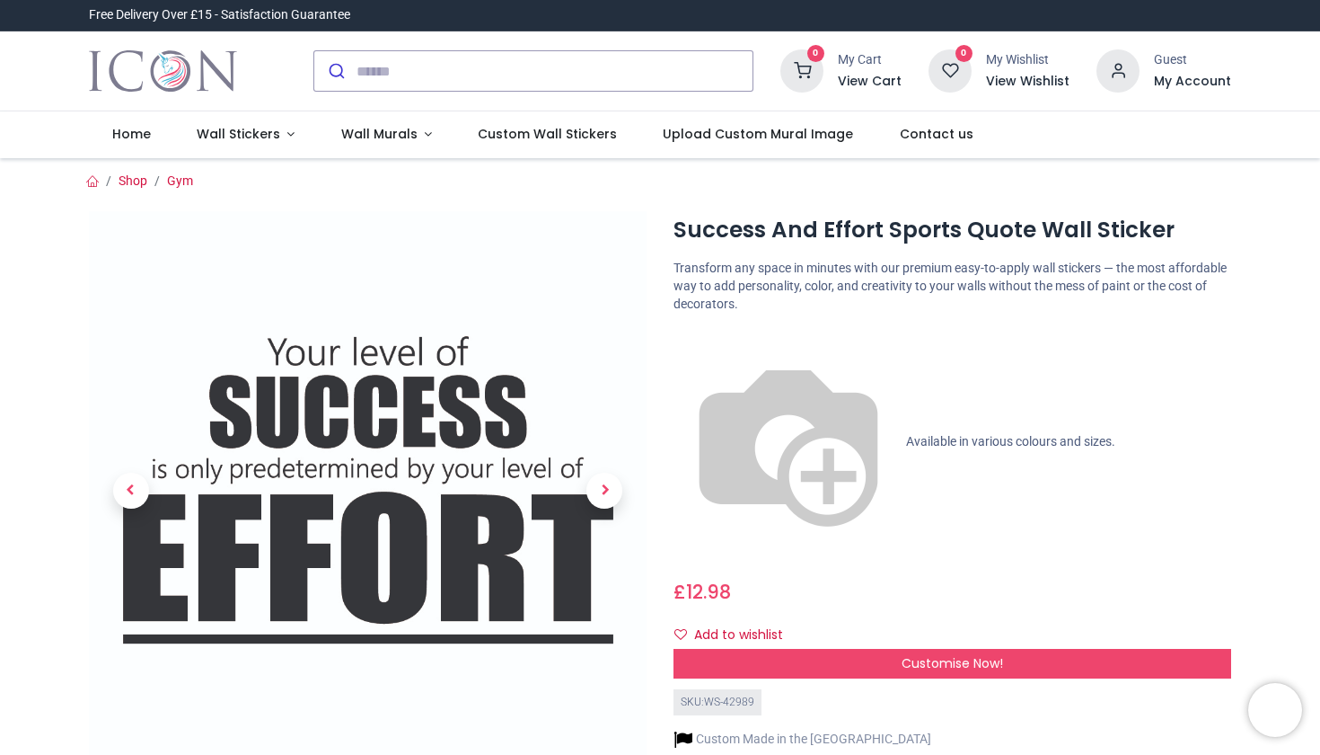
scroll to position [0, 0]
click at [608, 487] on span "Next" at bounding box center [605, 490] width 36 height 36
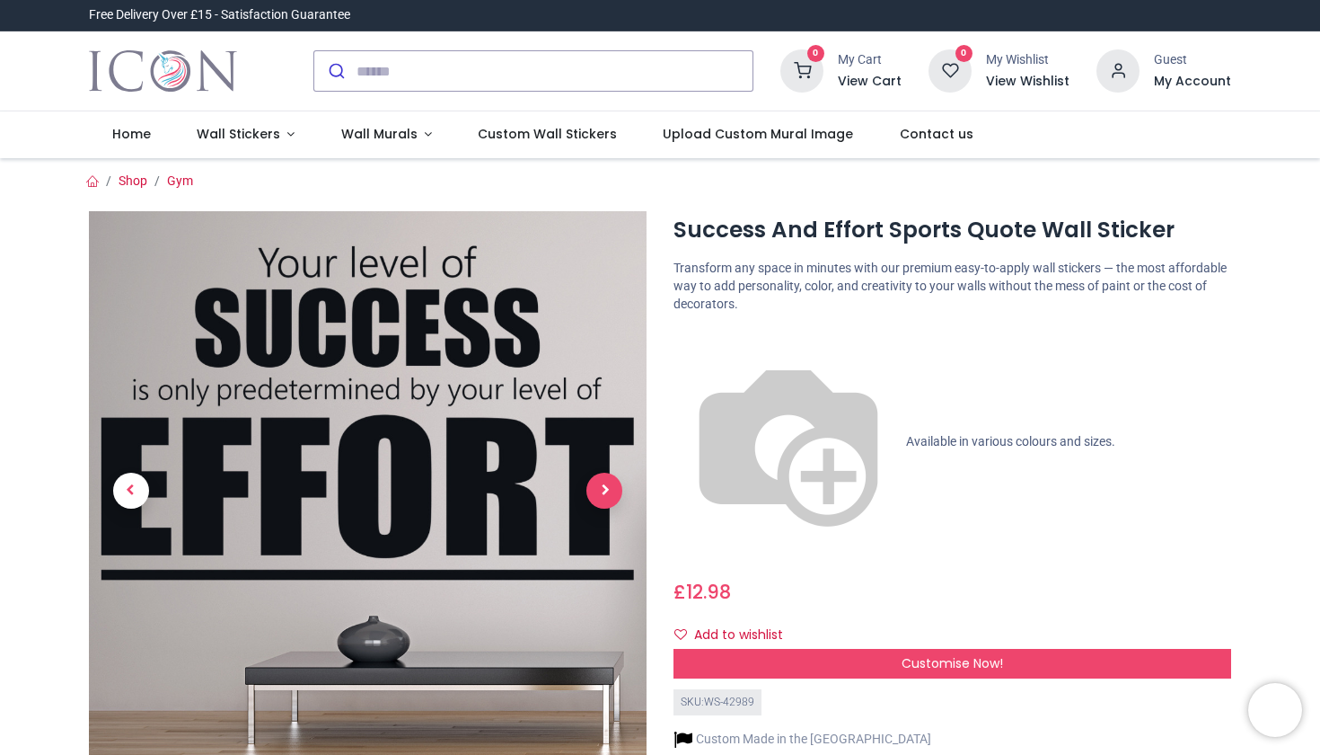
click at [607, 488] on span "Next" at bounding box center [605, 490] width 36 height 36
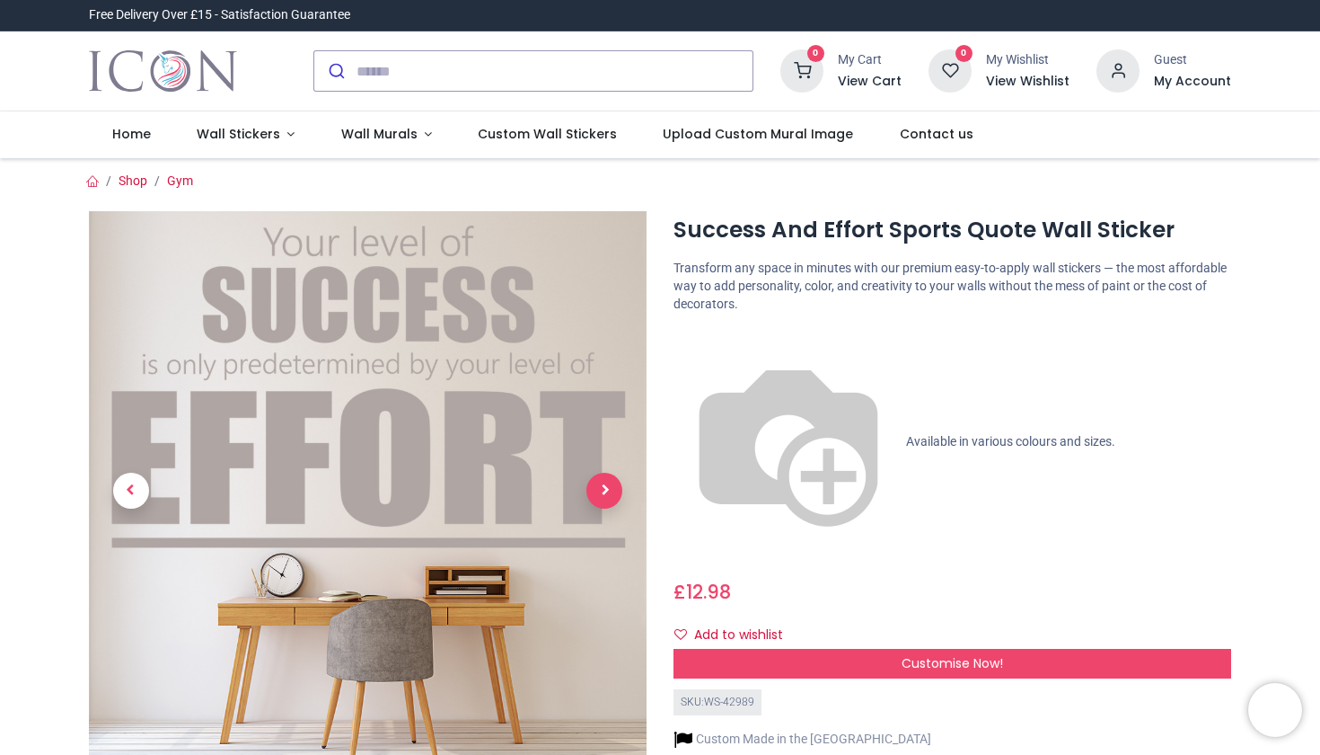
click at [607, 488] on span "Next" at bounding box center [605, 490] width 36 height 36
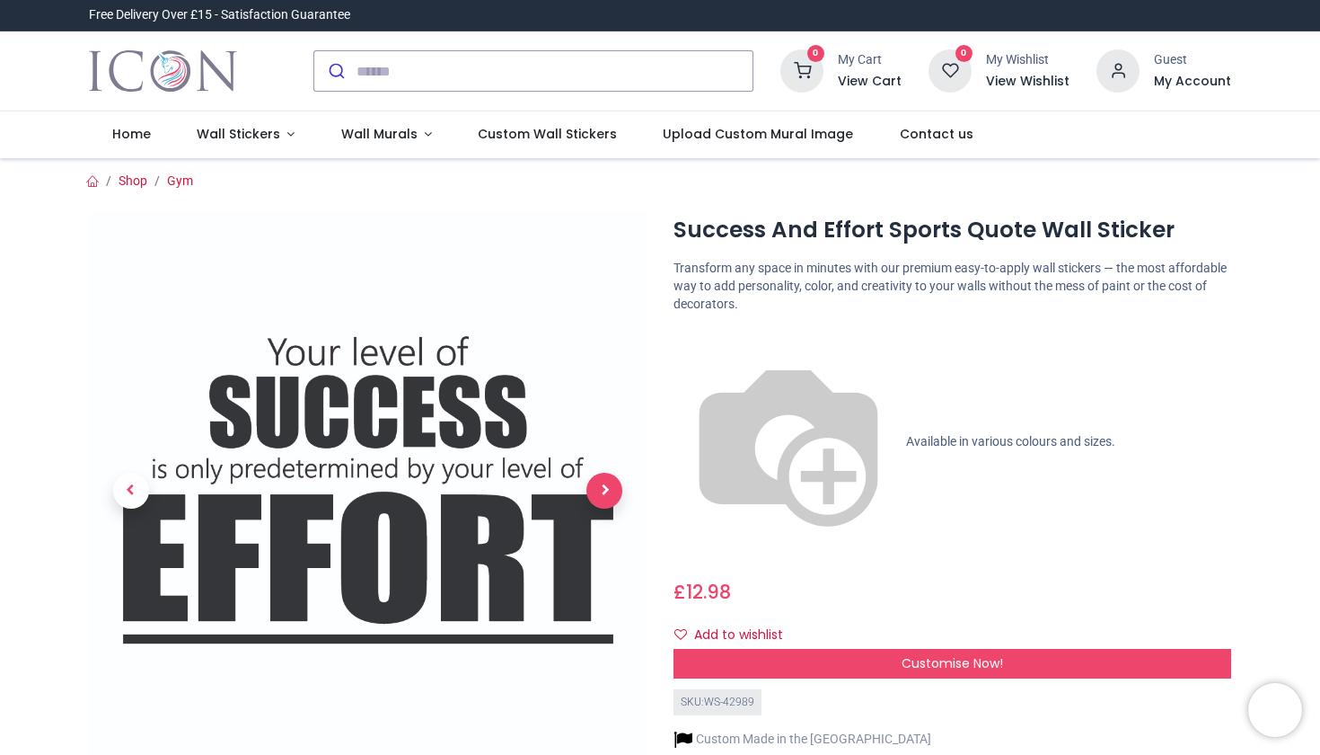
click at [607, 488] on span "Next" at bounding box center [605, 490] width 36 height 36
